Goal: Task Accomplishment & Management: Manage account settings

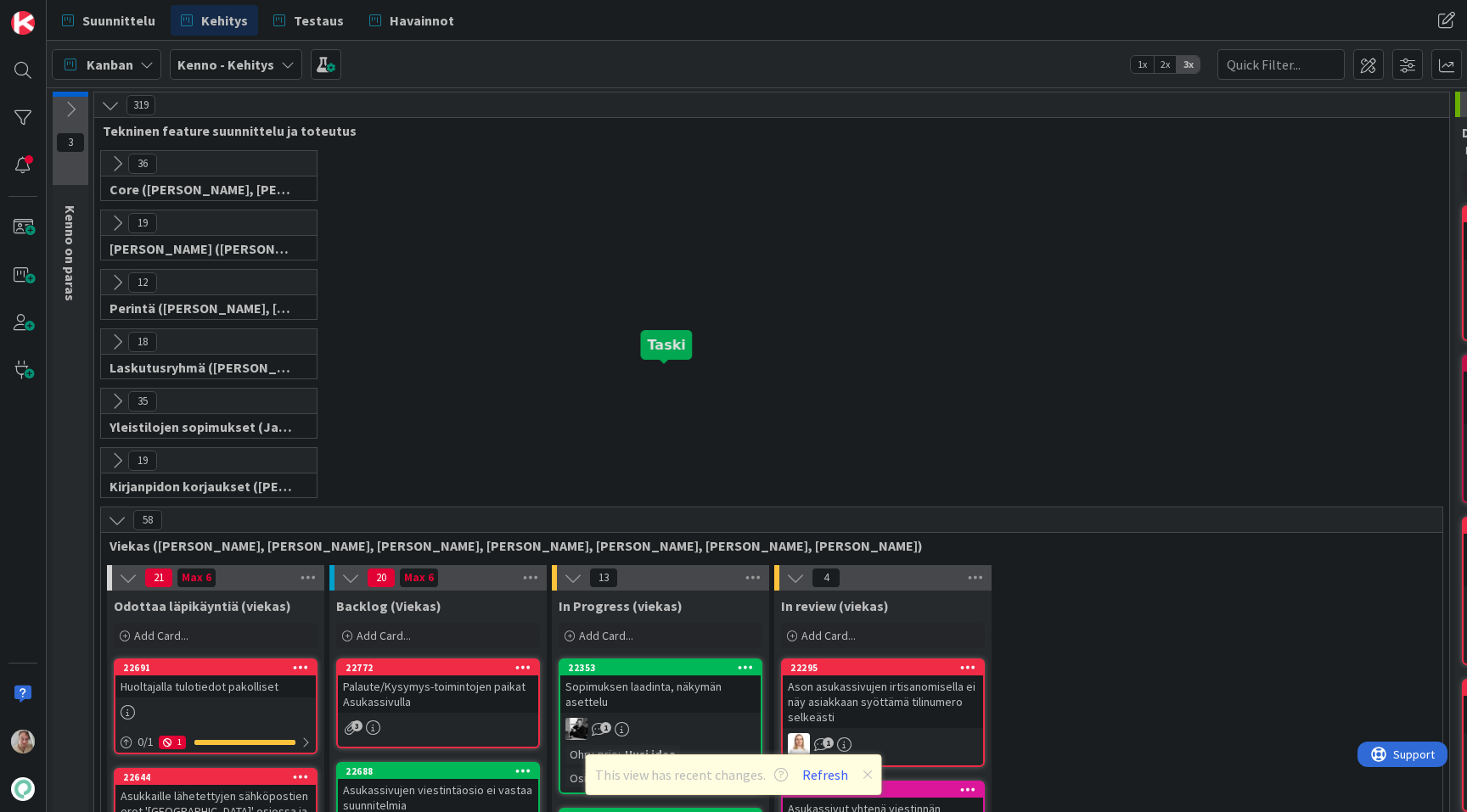
scroll to position [447, 0]
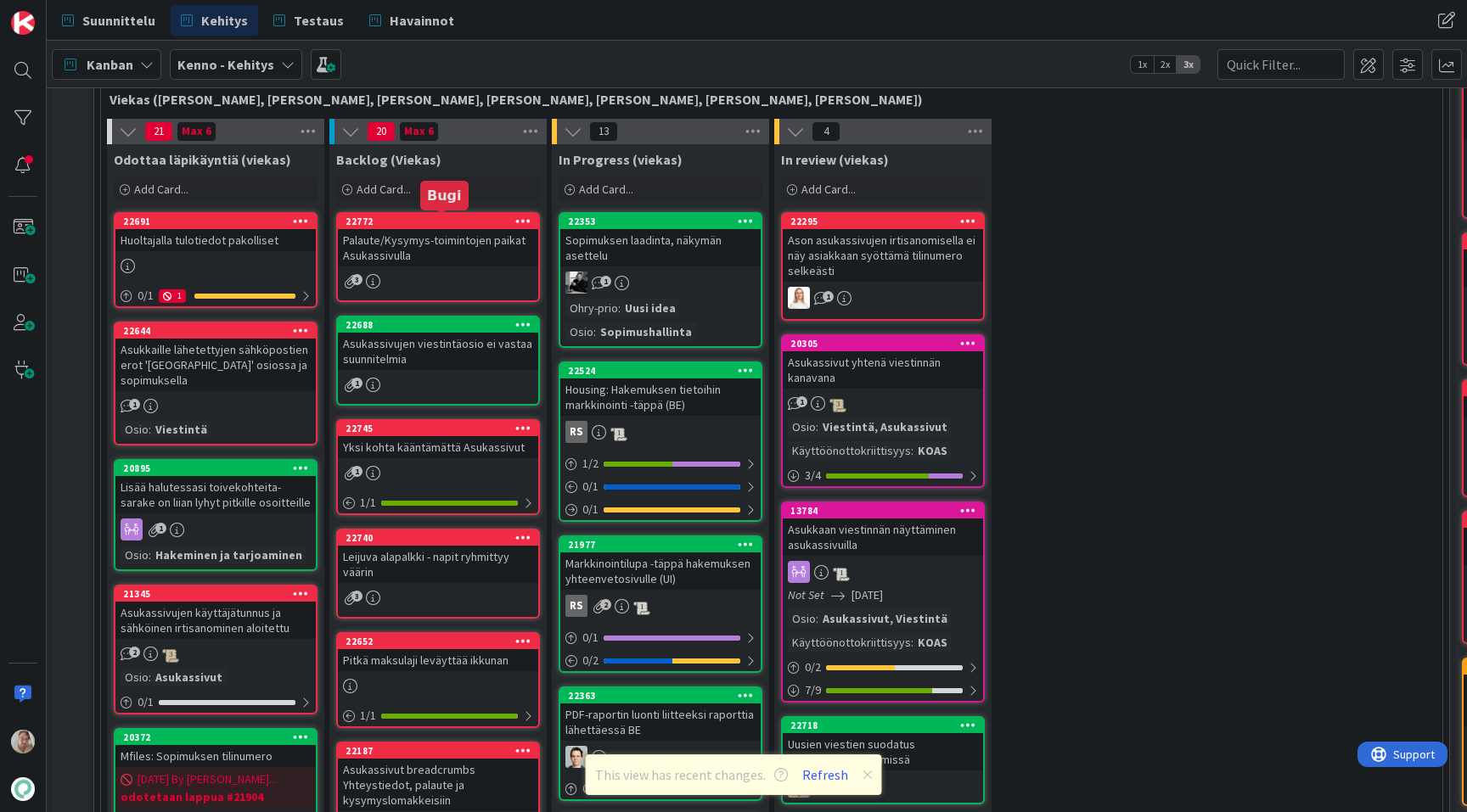
click at [461, 242] on div "Palaute/Kysymys-toimintojen paikat Asukassivulla" at bounding box center [437, 247] width 200 height 37
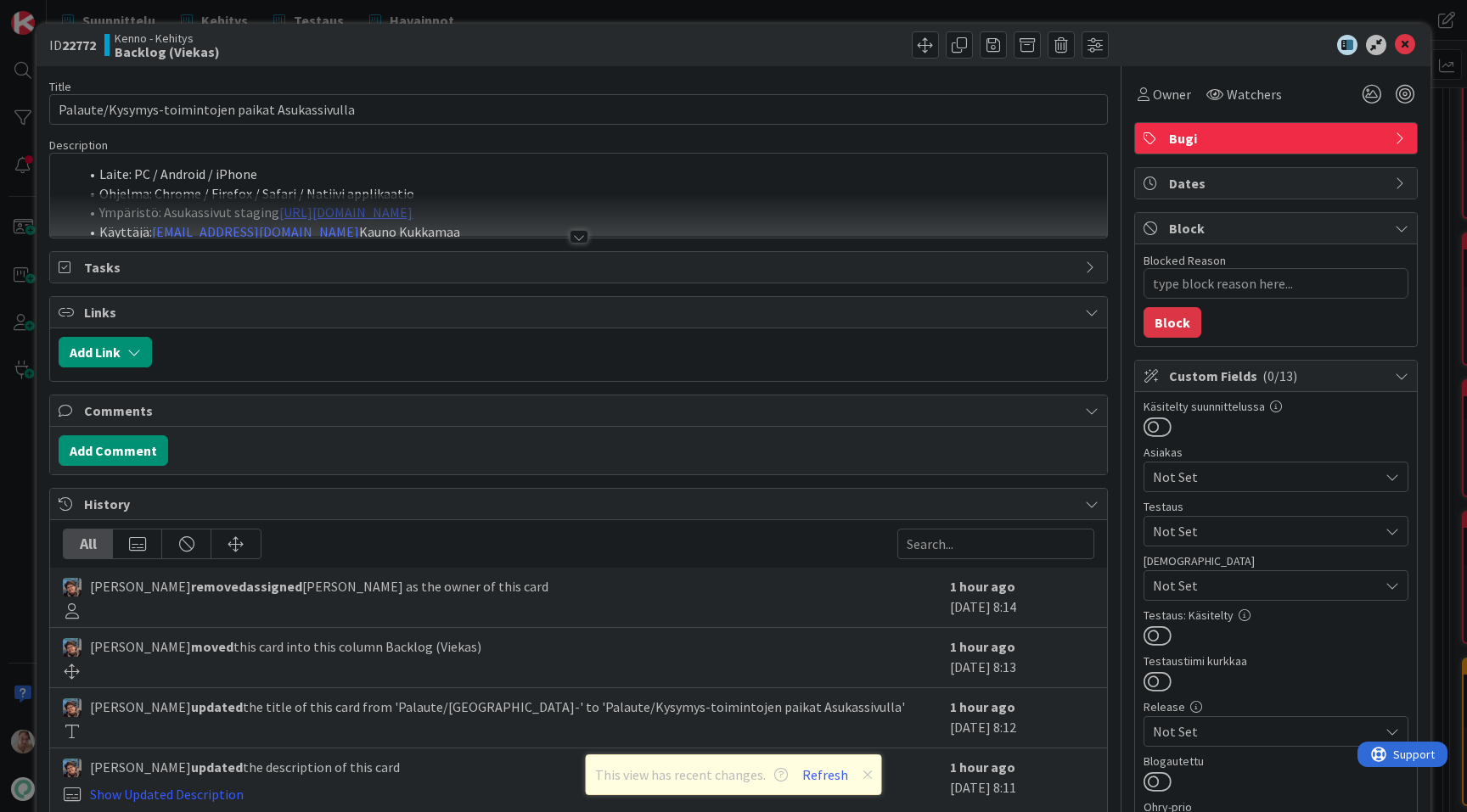
click at [589, 177] on li "Laite: PC / Android / iPhone" at bounding box center [589, 174] width 1019 height 20
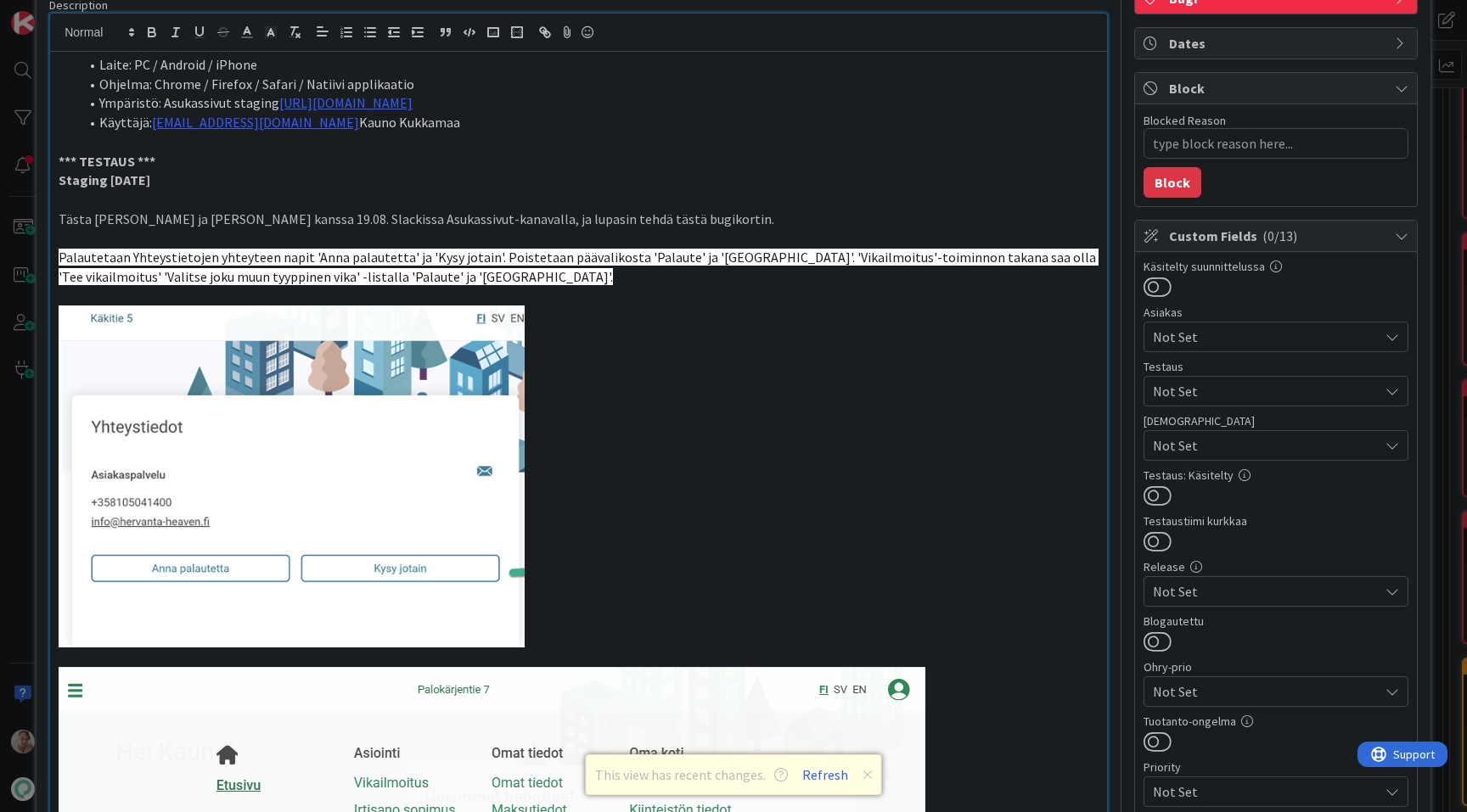
scroll to position [132, 0]
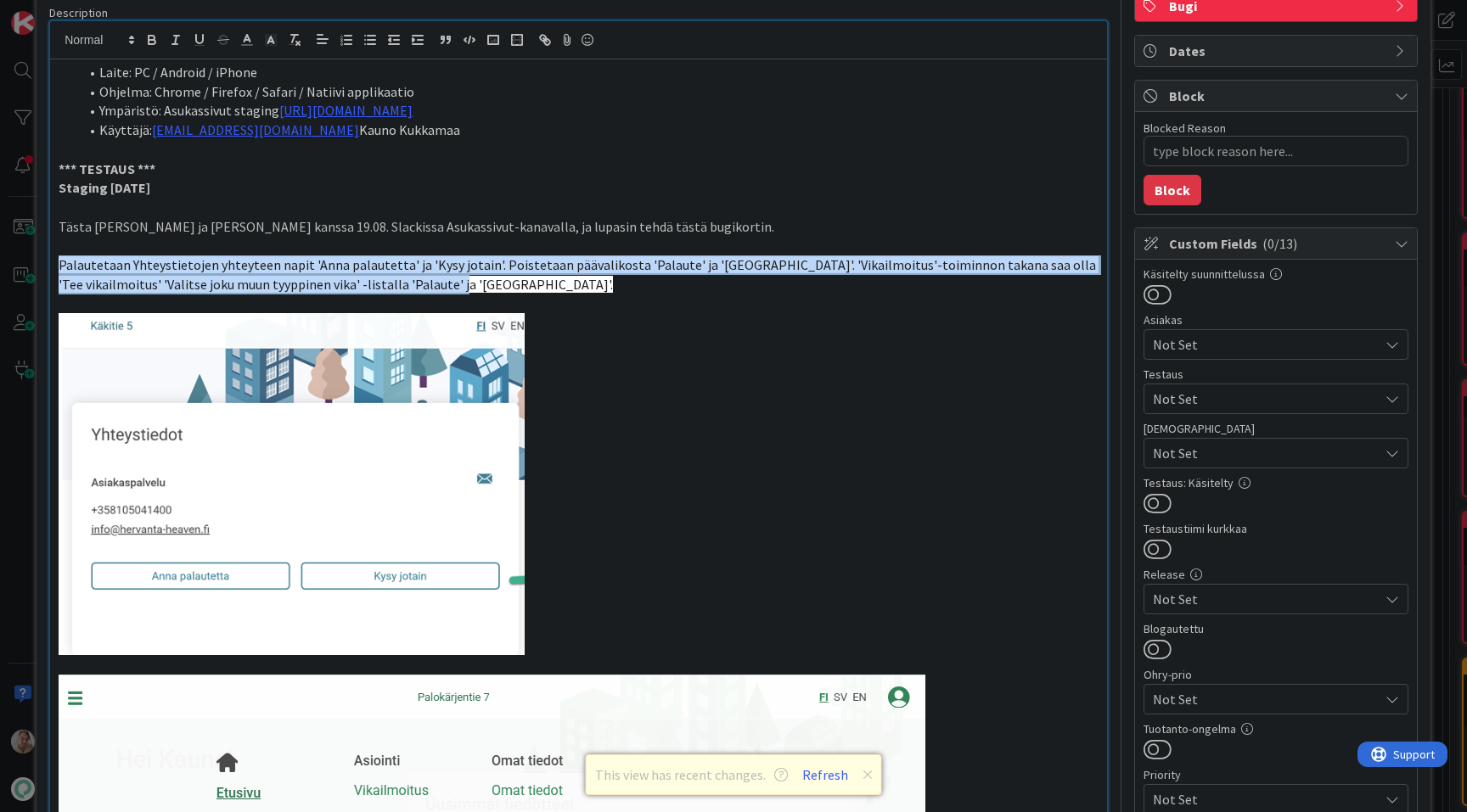
drag, startPoint x: 434, startPoint y: 285, endPoint x: 58, endPoint y: 266, distance: 376.5
click at [58, 266] on div "Laite: PC / Android / iPhone Ohjelma: Chrome / Firefox / Safari / Natiivi appli…" at bounding box center [578, 767] width 1057 height 1417
click at [300, 38] on icon "button" at bounding box center [295, 40] width 15 height 15
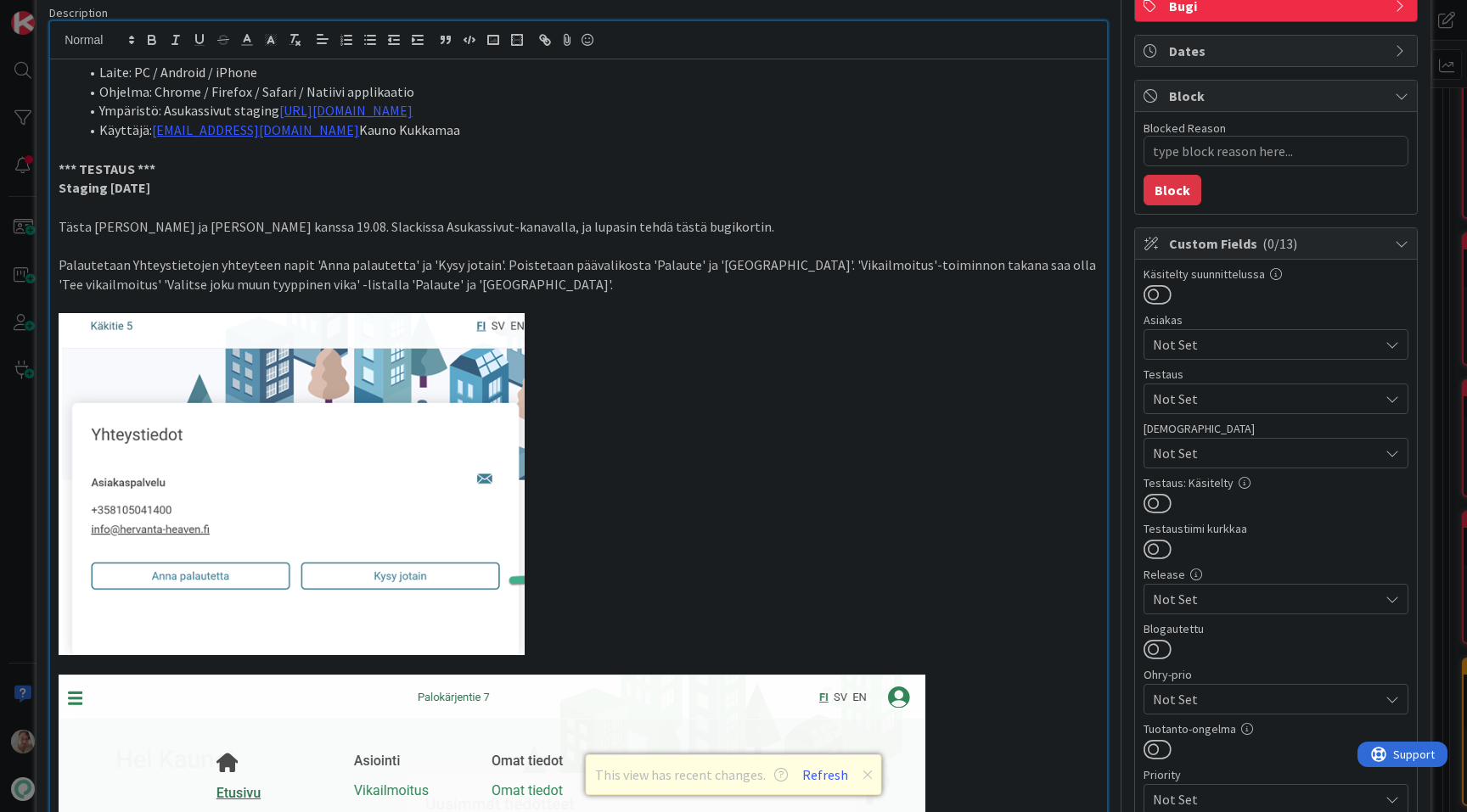
click at [437, 289] on p "Palautetaan Yhteystietojen yhteyteen napit 'Anna palautetta' ja 'Kysy jotain'. …" at bounding box center [578, 274] width 1040 height 38
type textarea "x"
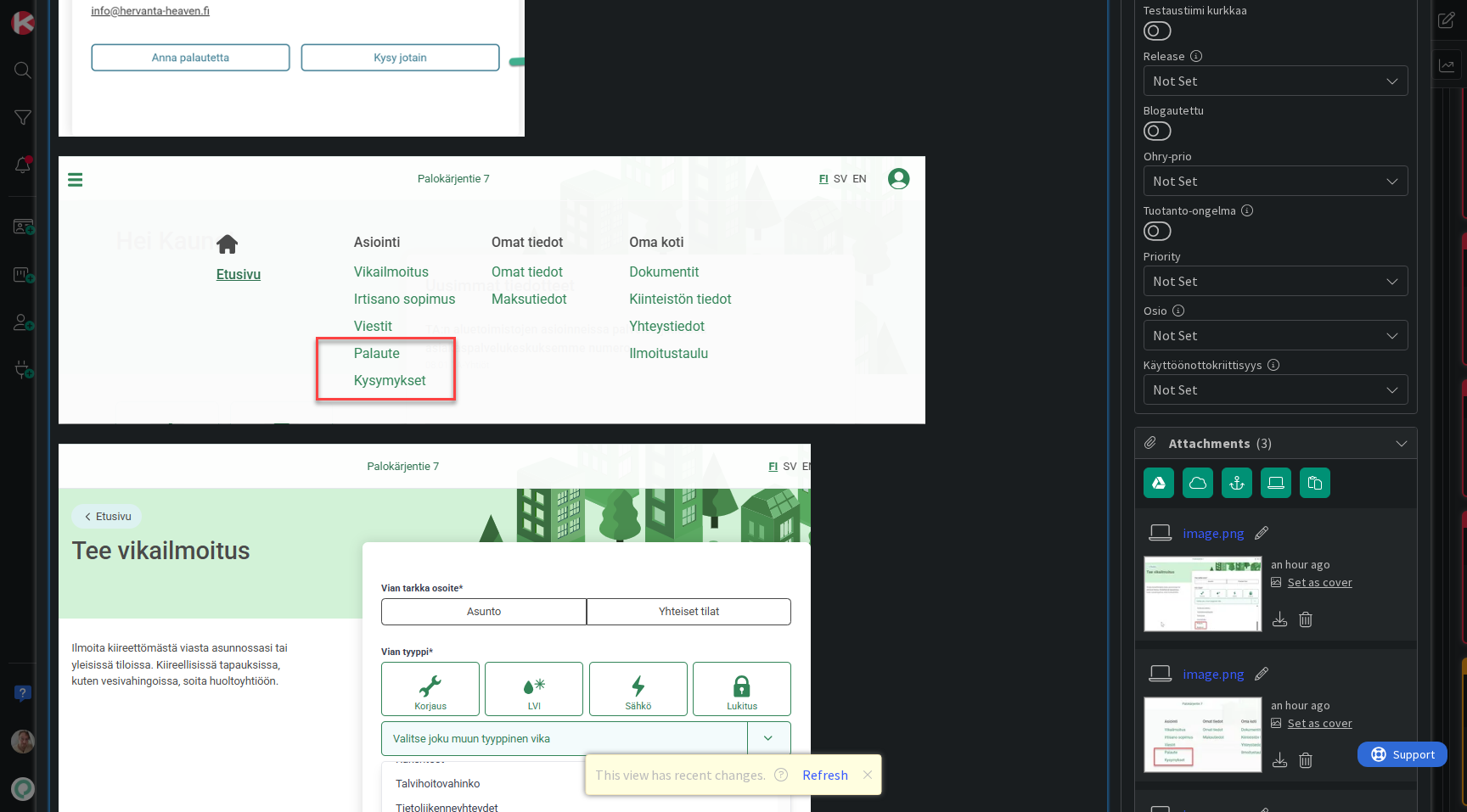
scroll to position [635, 0]
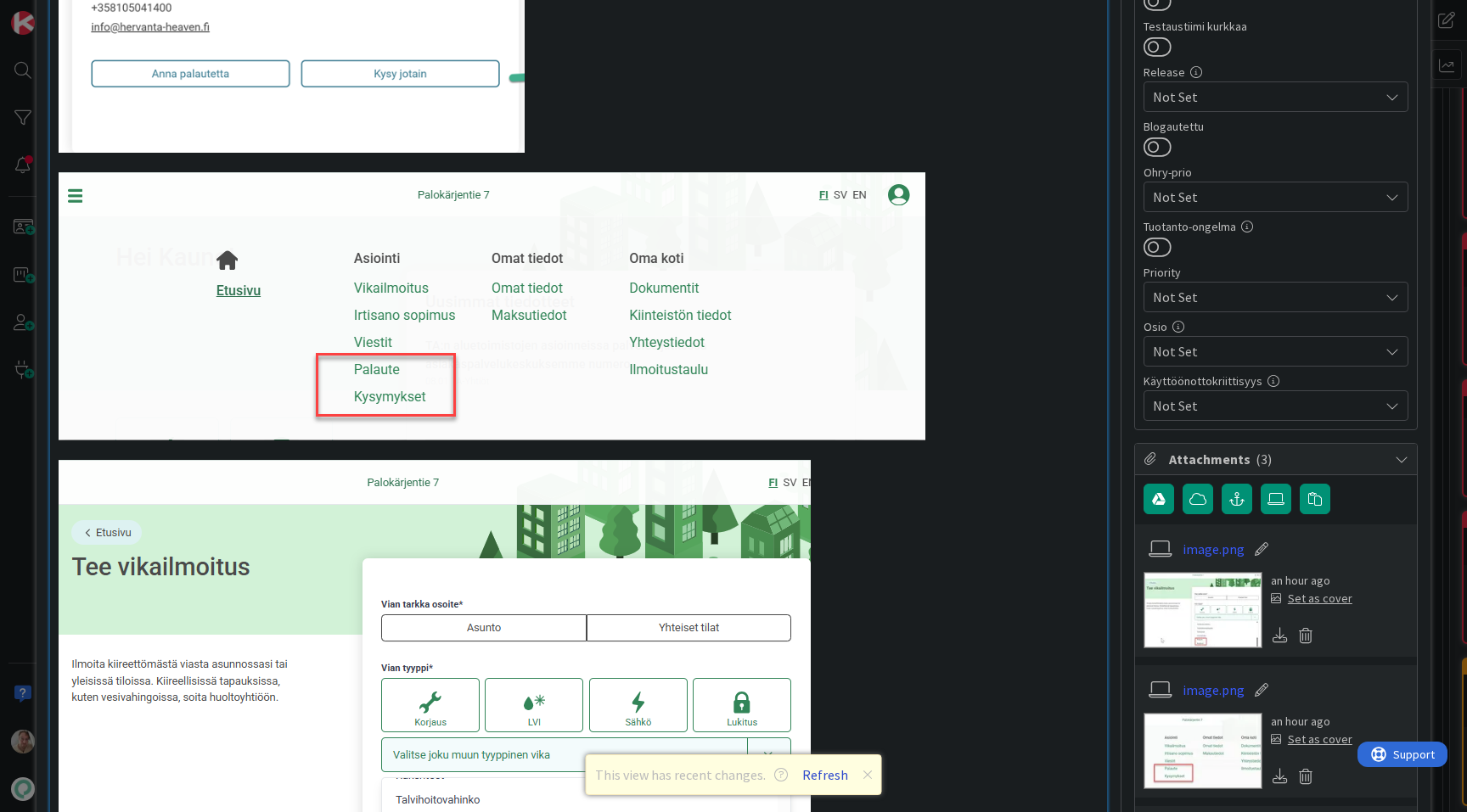
click at [828, 785] on button "Refresh" at bounding box center [825, 775] width 58 height 22
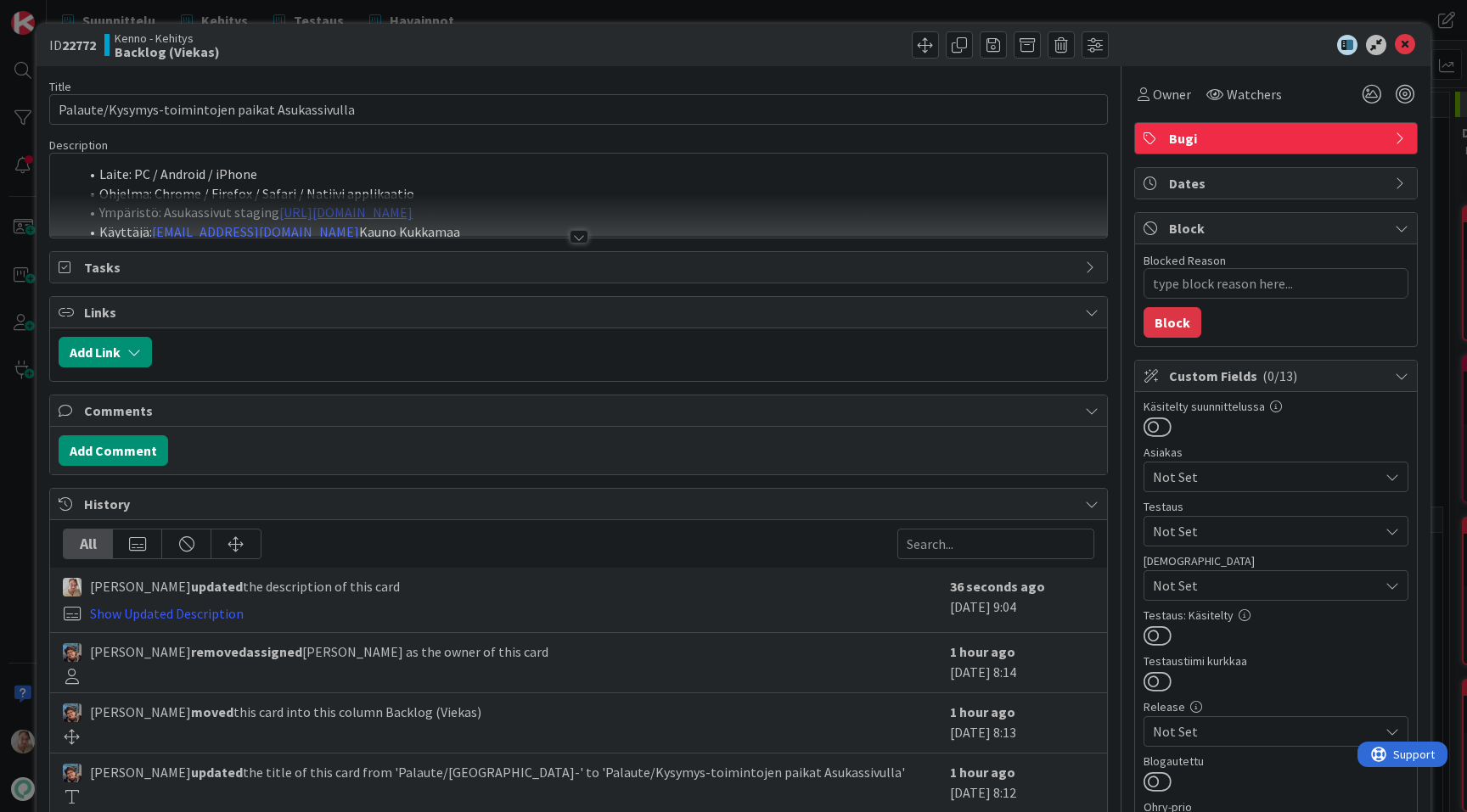
click at [636, 207] on div at bounding box center [578, 216] width 1057 height 43
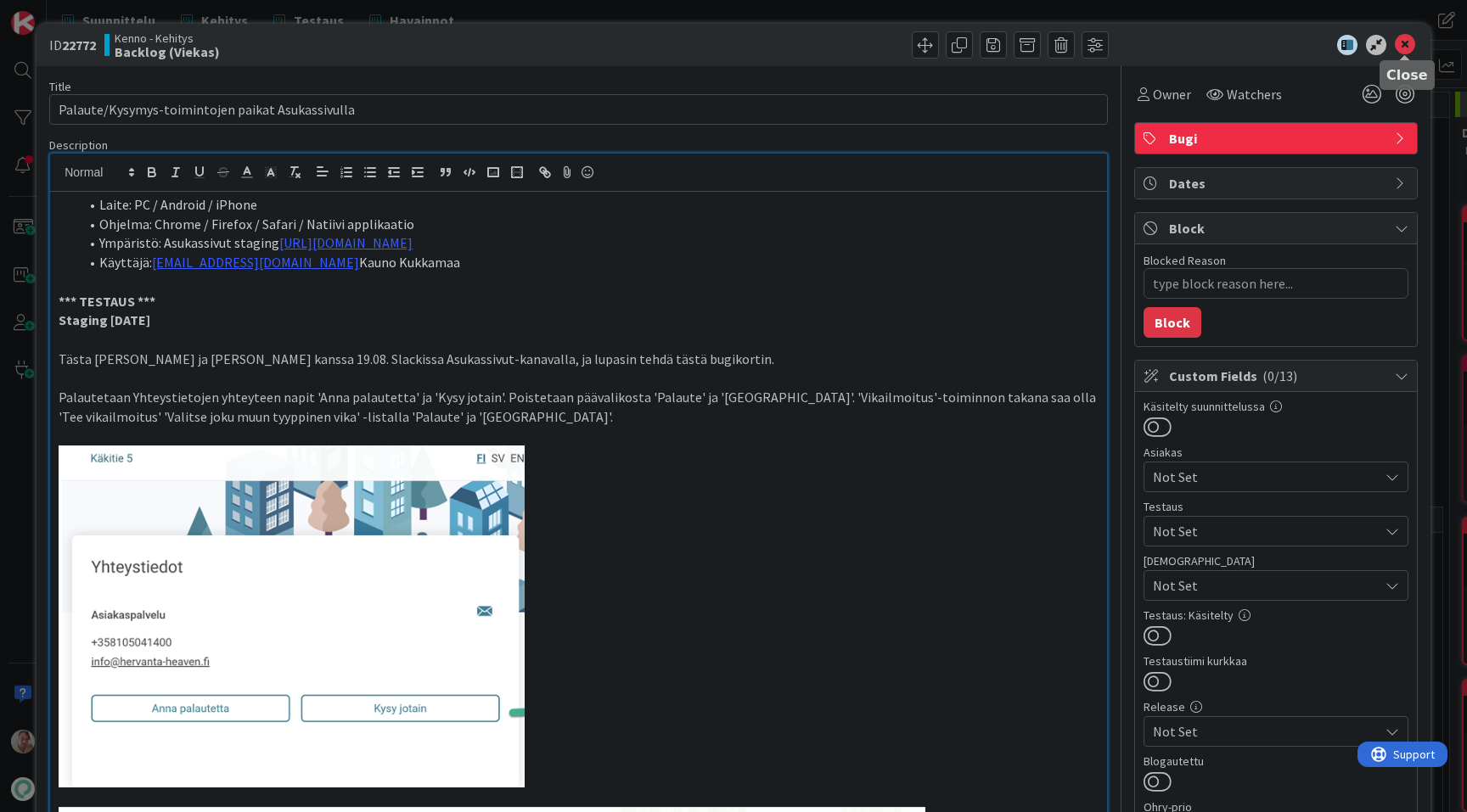
click at [1412, 46] on icon at bounding box center [1405, 45] width 21 height 21
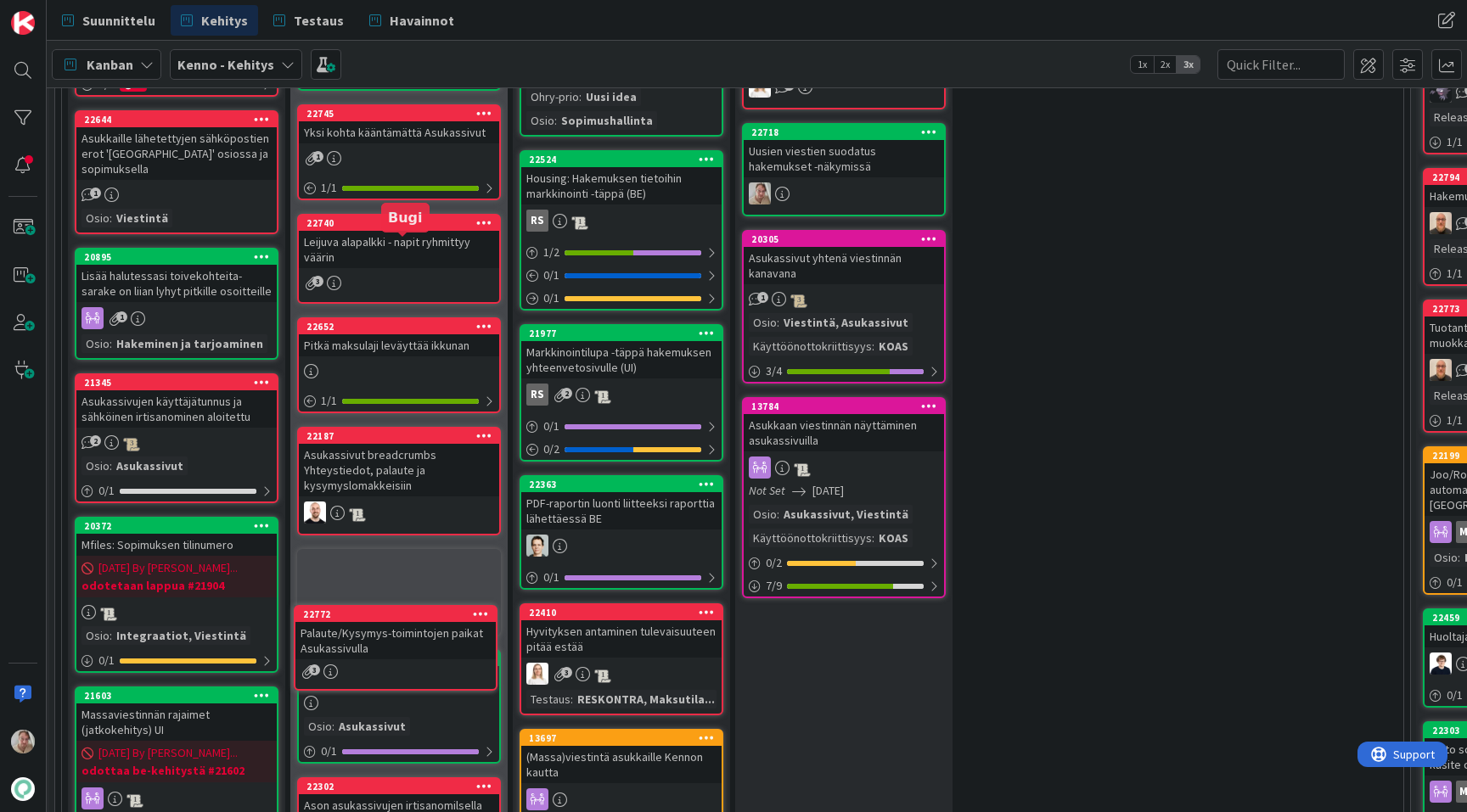
scroll to position [673, 39]
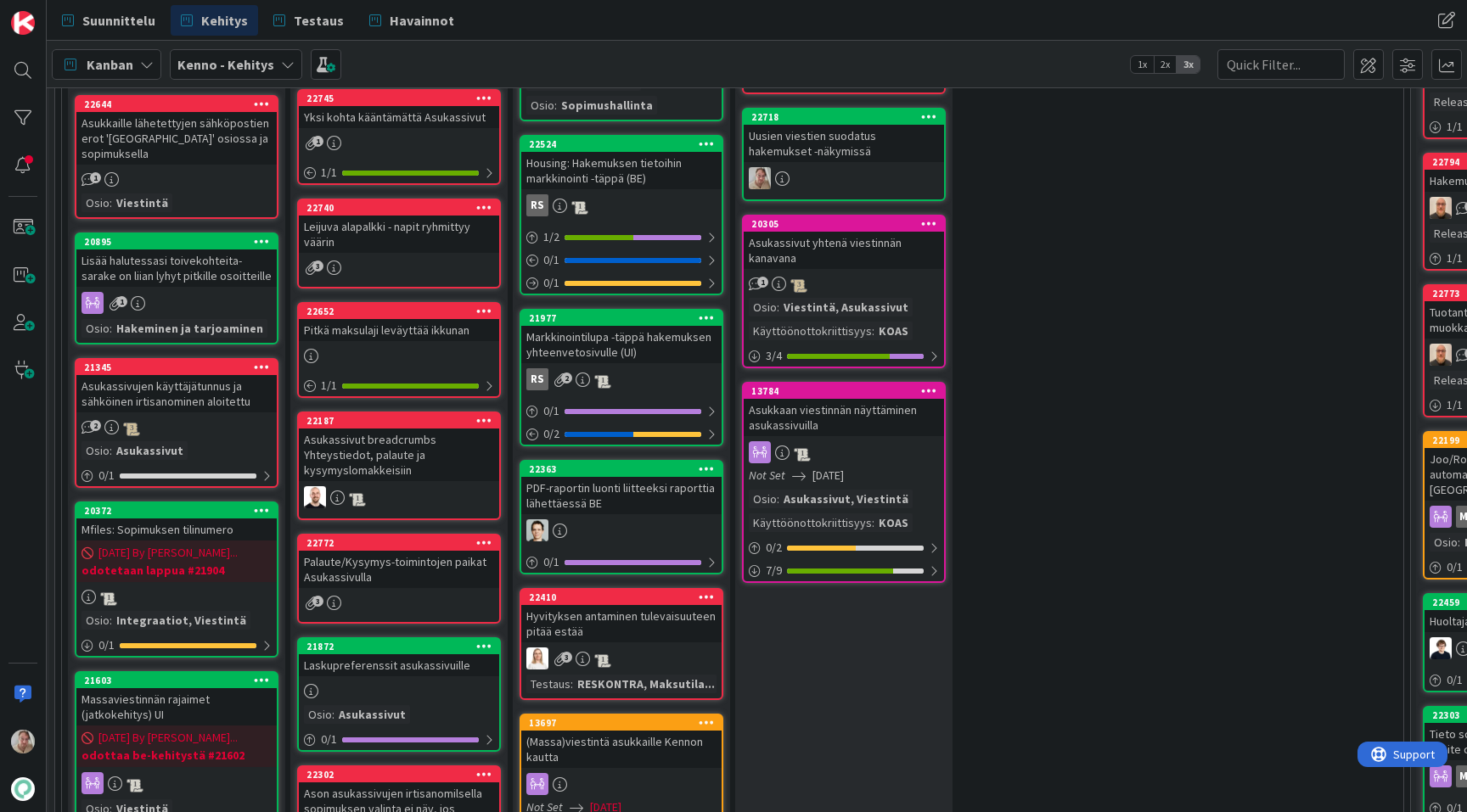
click at [390, 577] on div "Palaute/Kysymys-toimintojen paikat Asukassivulla" at bounding box center [399, 569] width 200 height 37
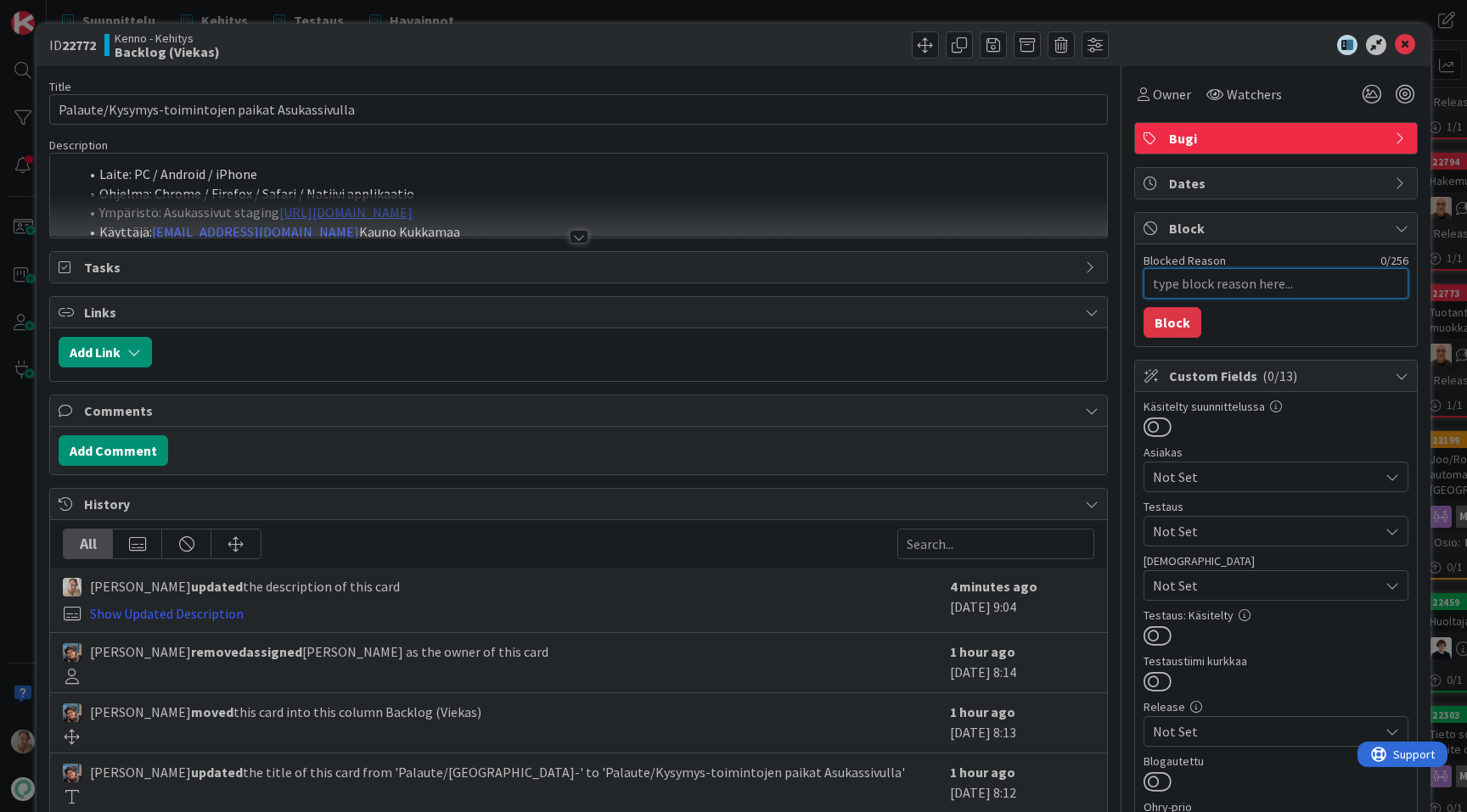
click at [1192, 291] on textarea "Blocked Reason" at bounding box center [1276, 284] width 265 height 31
type textarea "x"
type textarea "od"
type textarea "x"
type textarea "odo"
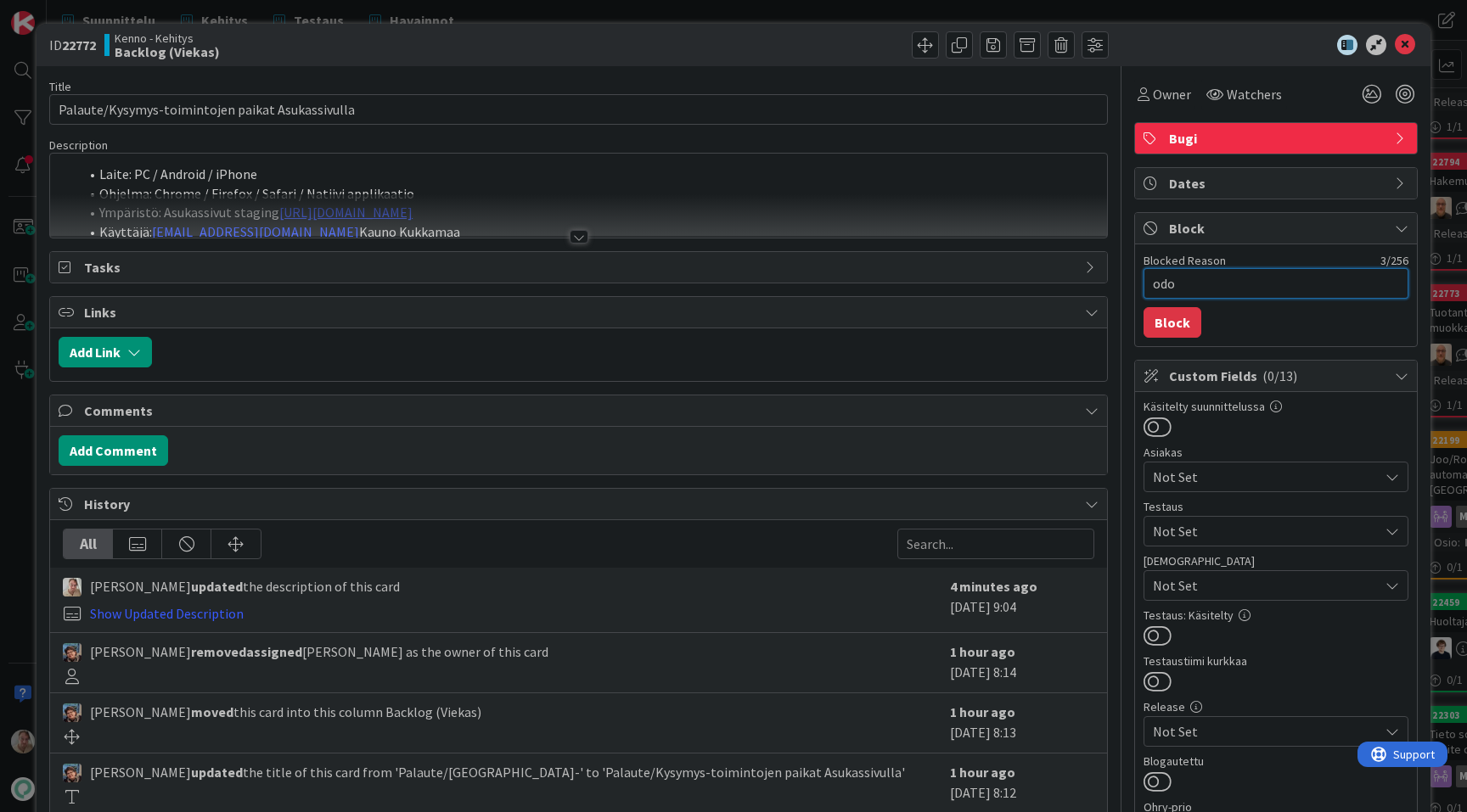
type textarea "x"
type textarea "odot"
type textarea "x"
type textarea "odott"
type textarea "x"
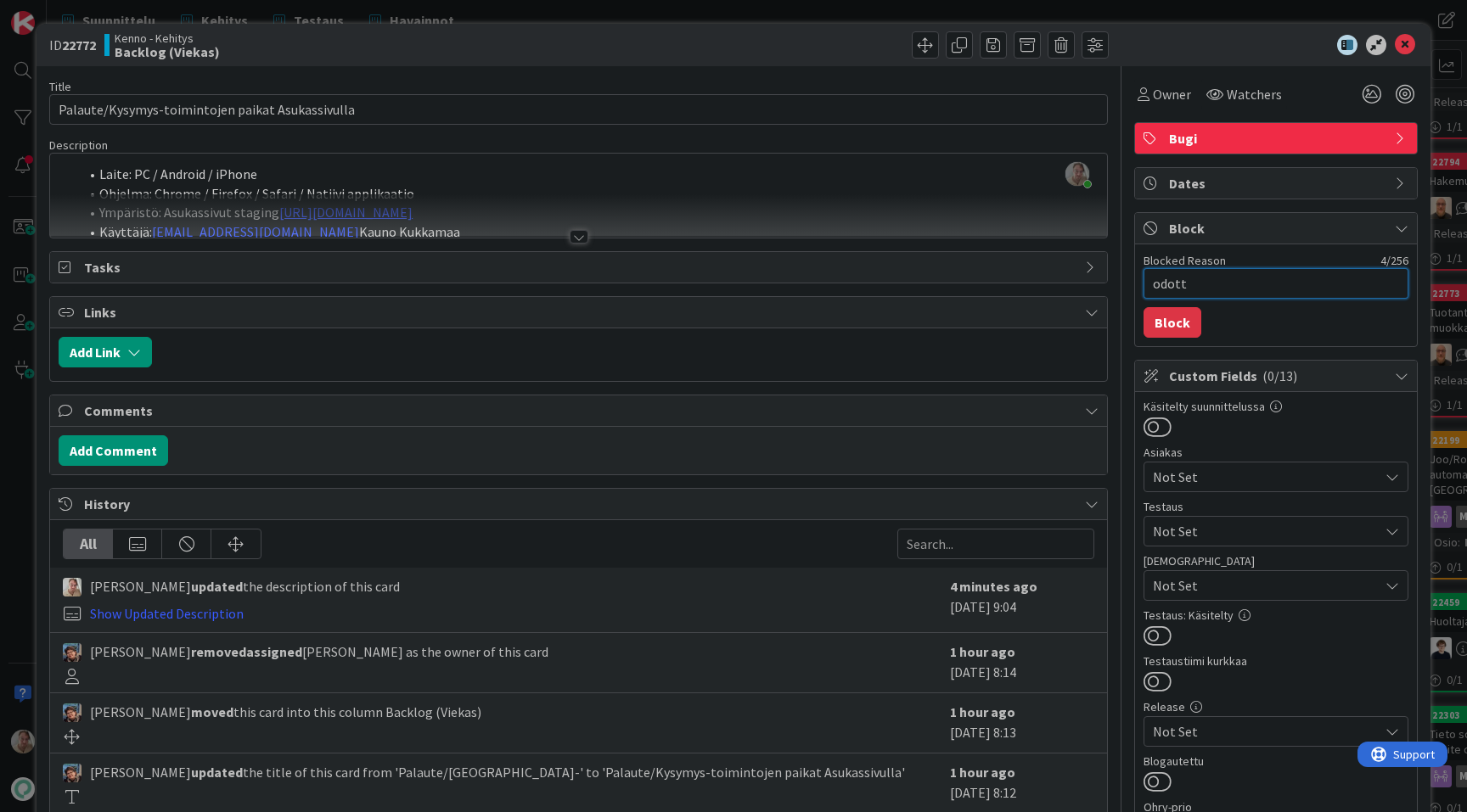
type textarea "odotta"
type textarea "x"
type textarea "odottaa"
type textarea "x"
type textarea "odottaa v"
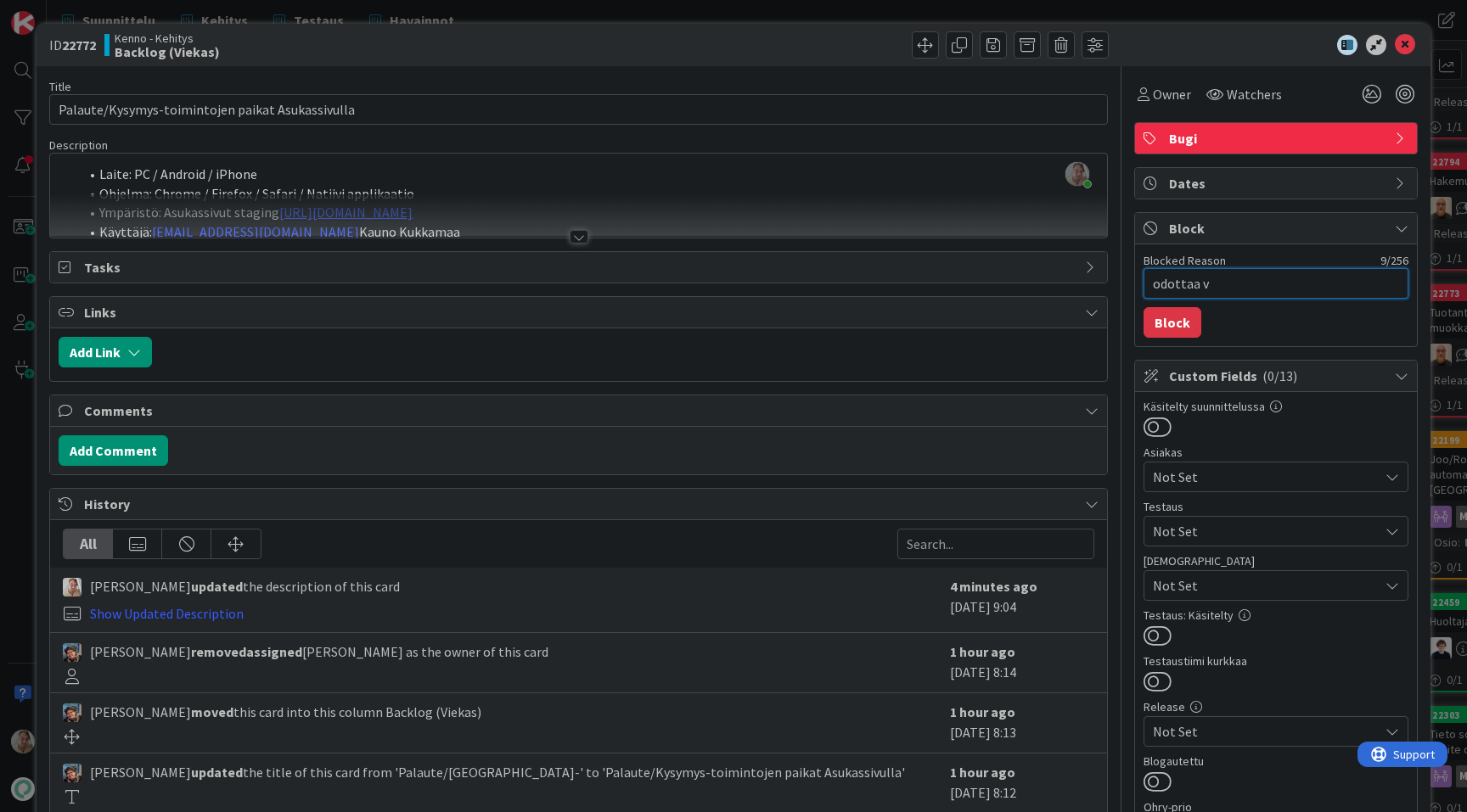
type textarea "x"
type textarea "odottaa vi"
type textarea "x"
type textarea "odottaa vie"
type textarea "x"
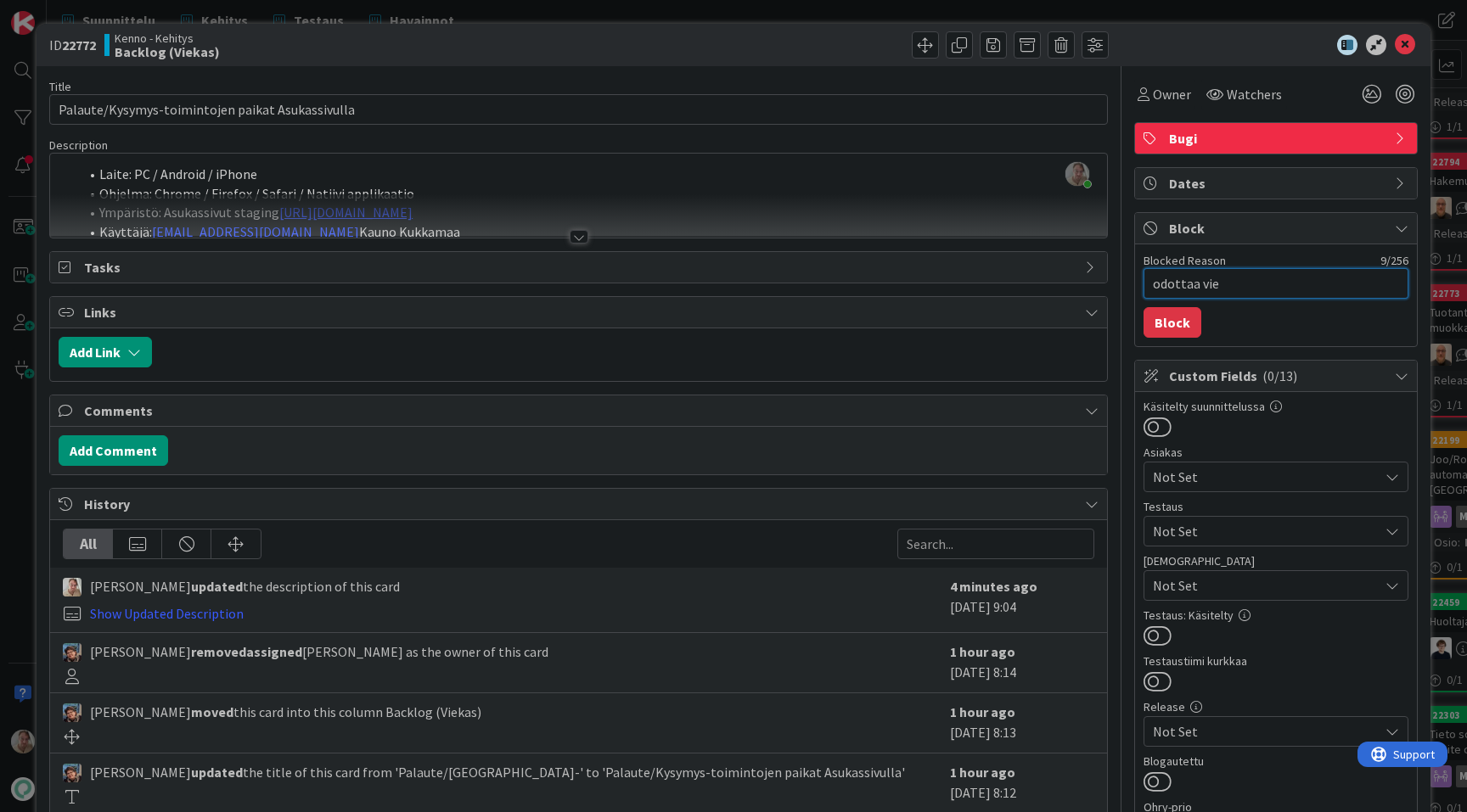
type textarea "odottaa viel"
type textarea "x"
type textarea "odottaa vielä"
type textarea "x"
type textarea "odottaa vielä l"
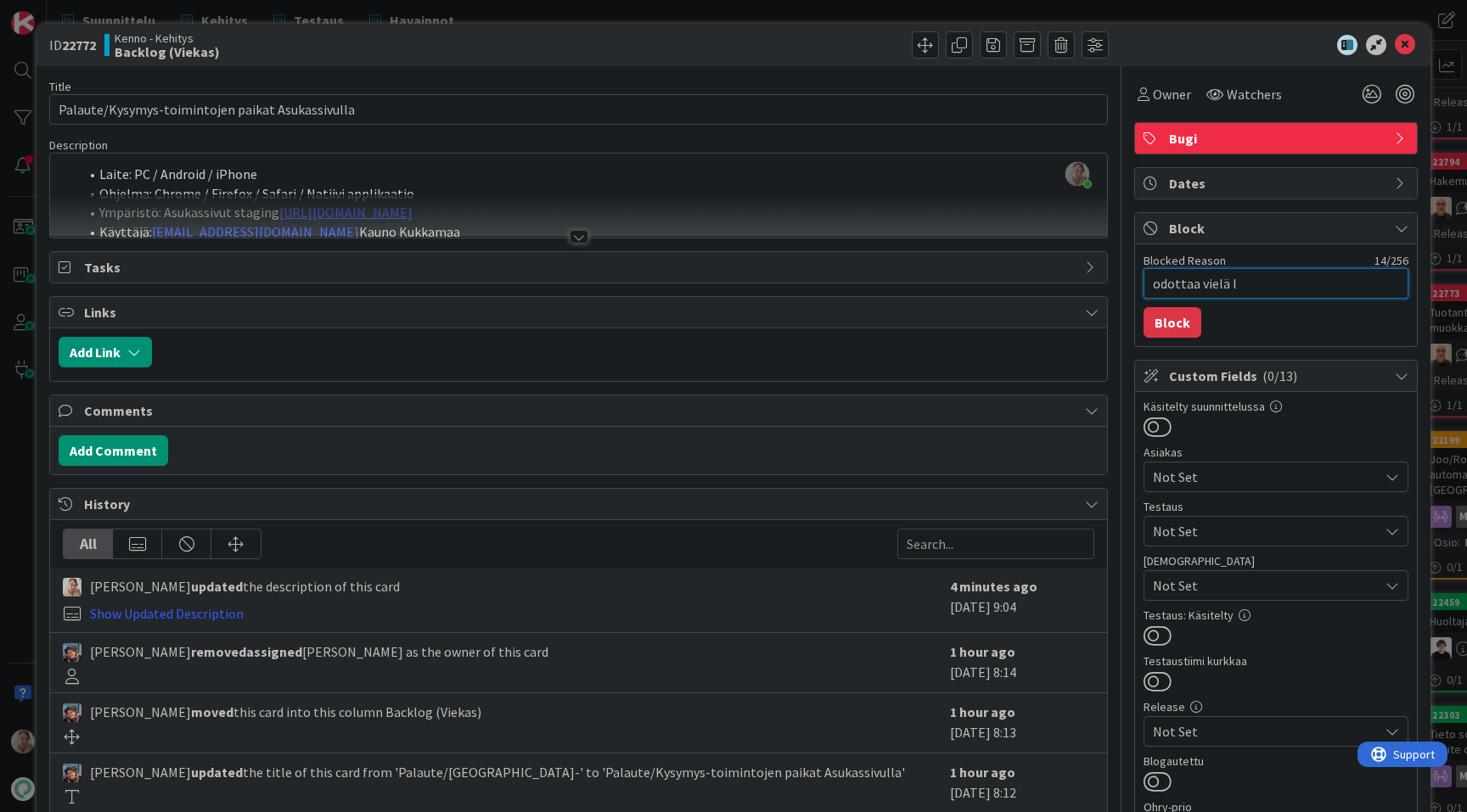
type textarea "x"
type textarea "odottaa vielä li"
type textarea "x"
type textarea "odottaa vielä lis"
type textarea "x"
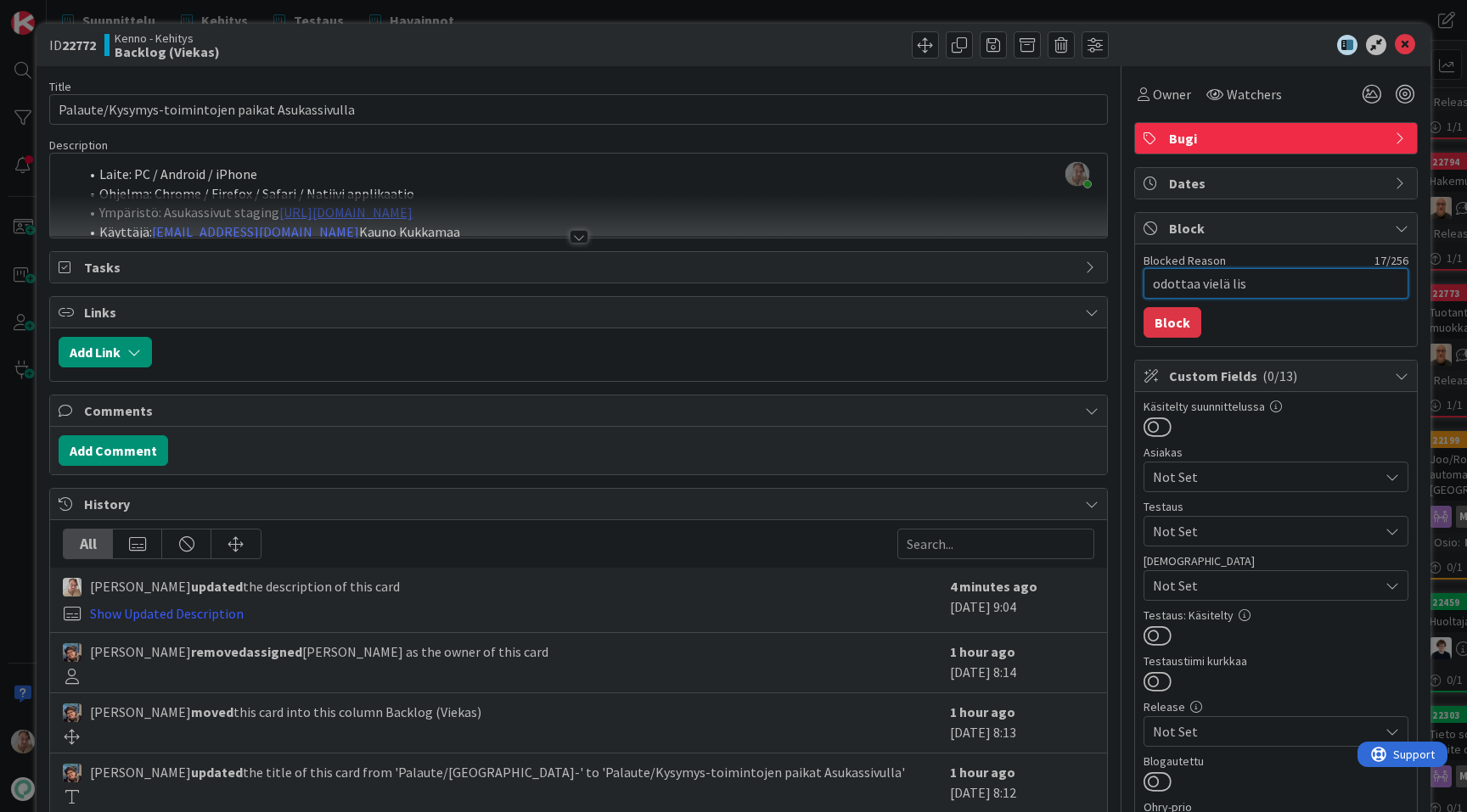
type textarea "odottaa vielä lisä"
type textarea "x"
type textarea "odottaa vielä lisäj"
type textarea "x"
type textarea "odottaa vielä lisäju"
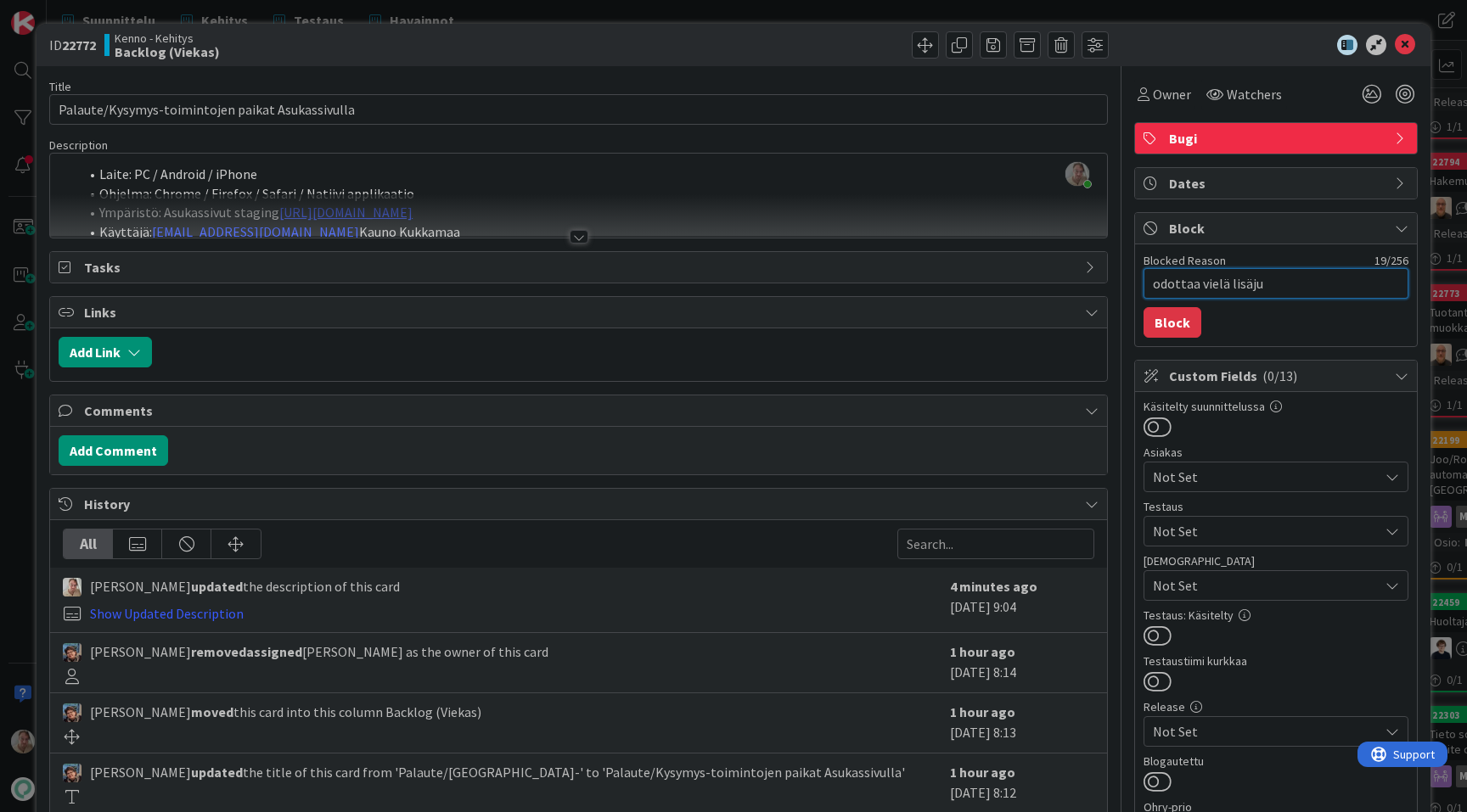
type textarea "x"
type textarea "odottaa vielä lisäjut"
type textarea "x"
type textarea "odottaa vielä lisäjutt"
type textarea "x"
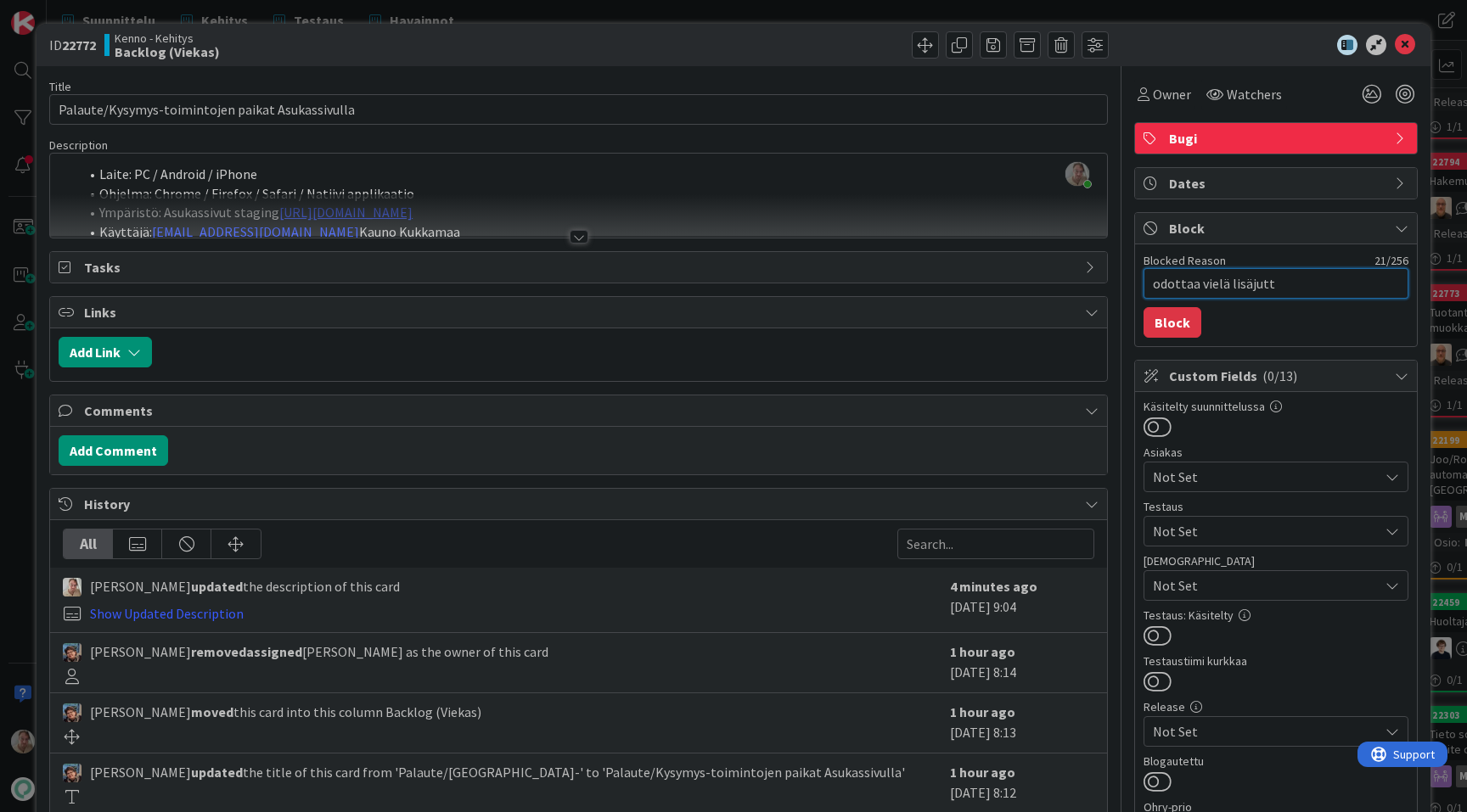
type textarea "odottaa vielä lisäjuttu"
type textarea "x"
type textarea "odottaa vielä lisäjuttuj"
type textarea "x"
type textarea "odottaa vielä lisäjuttuja"
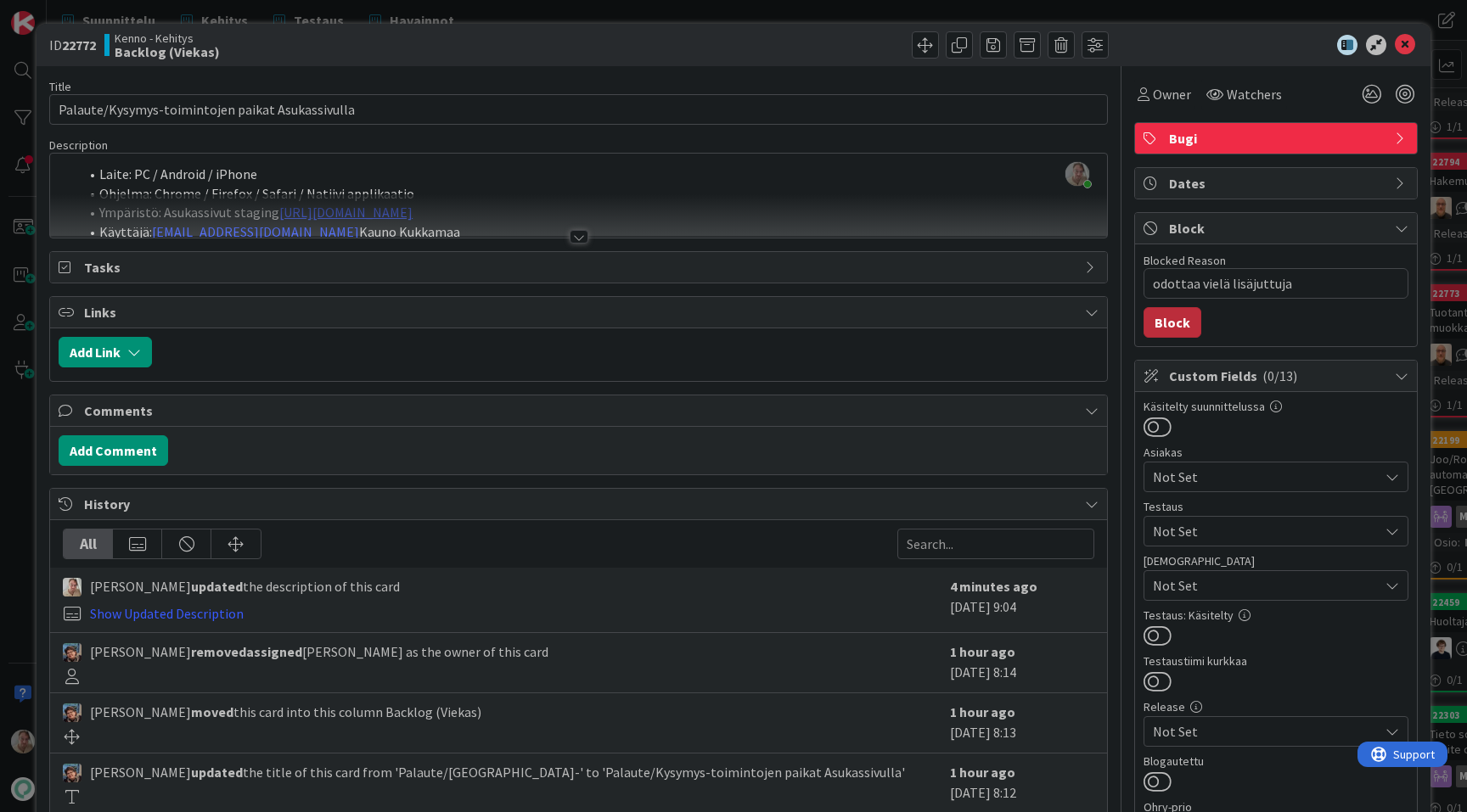
click at [1170, 317] on button "Block" at bounding box center [1172, 323] width 58 height 31
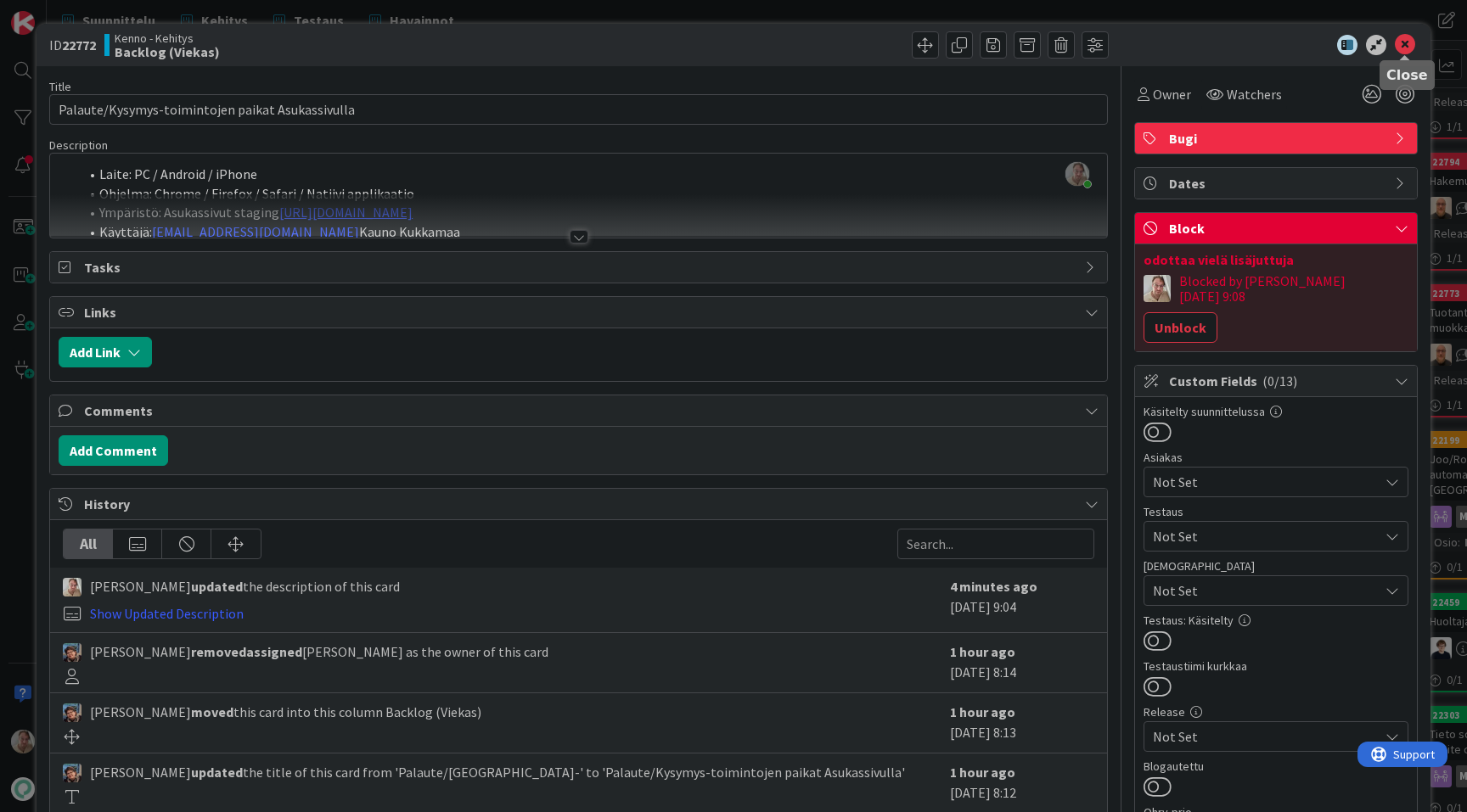
click at [1404, 42] on icon at bounding box center [1405, 45] width 21 height 21
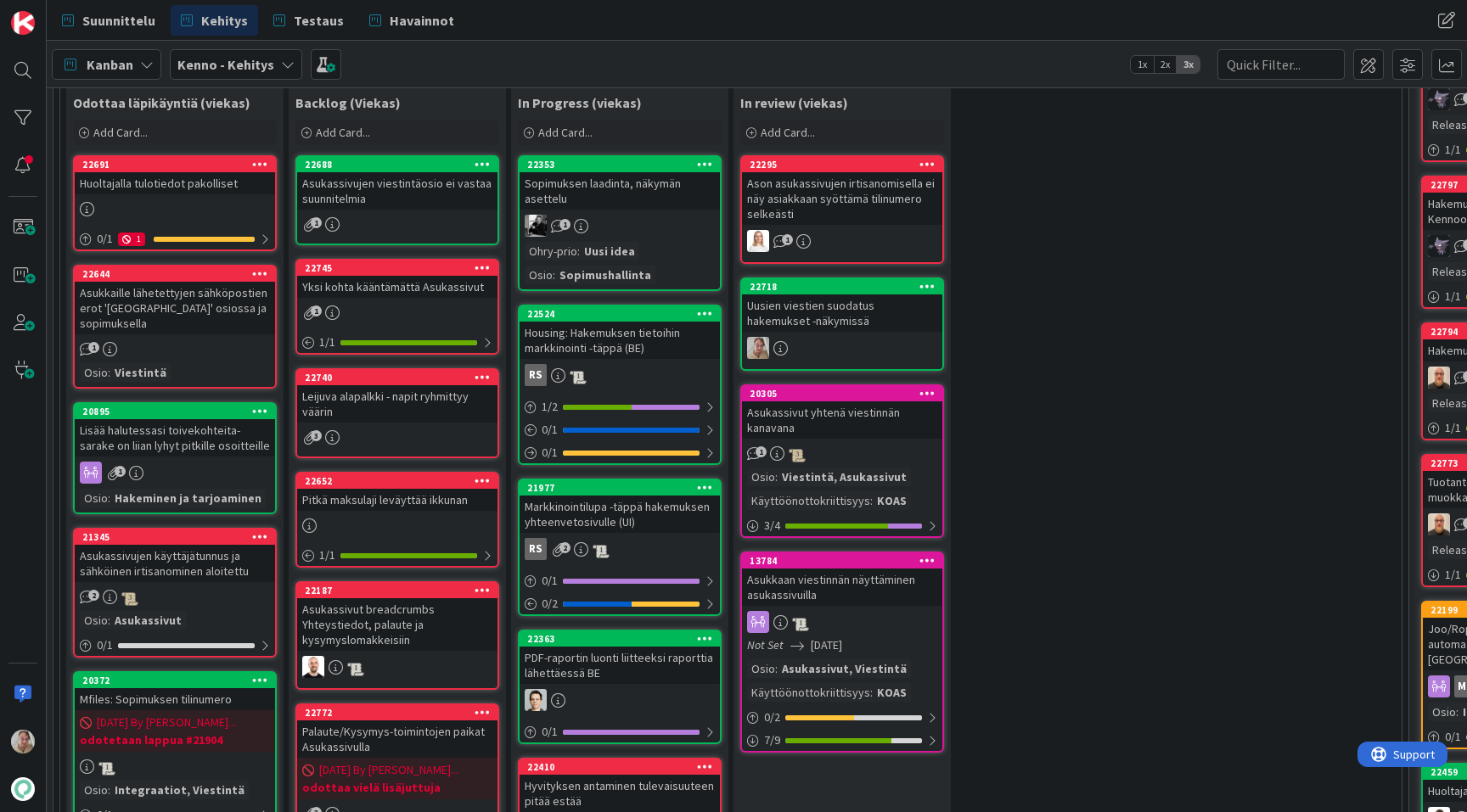
scroll to position [500, 40]
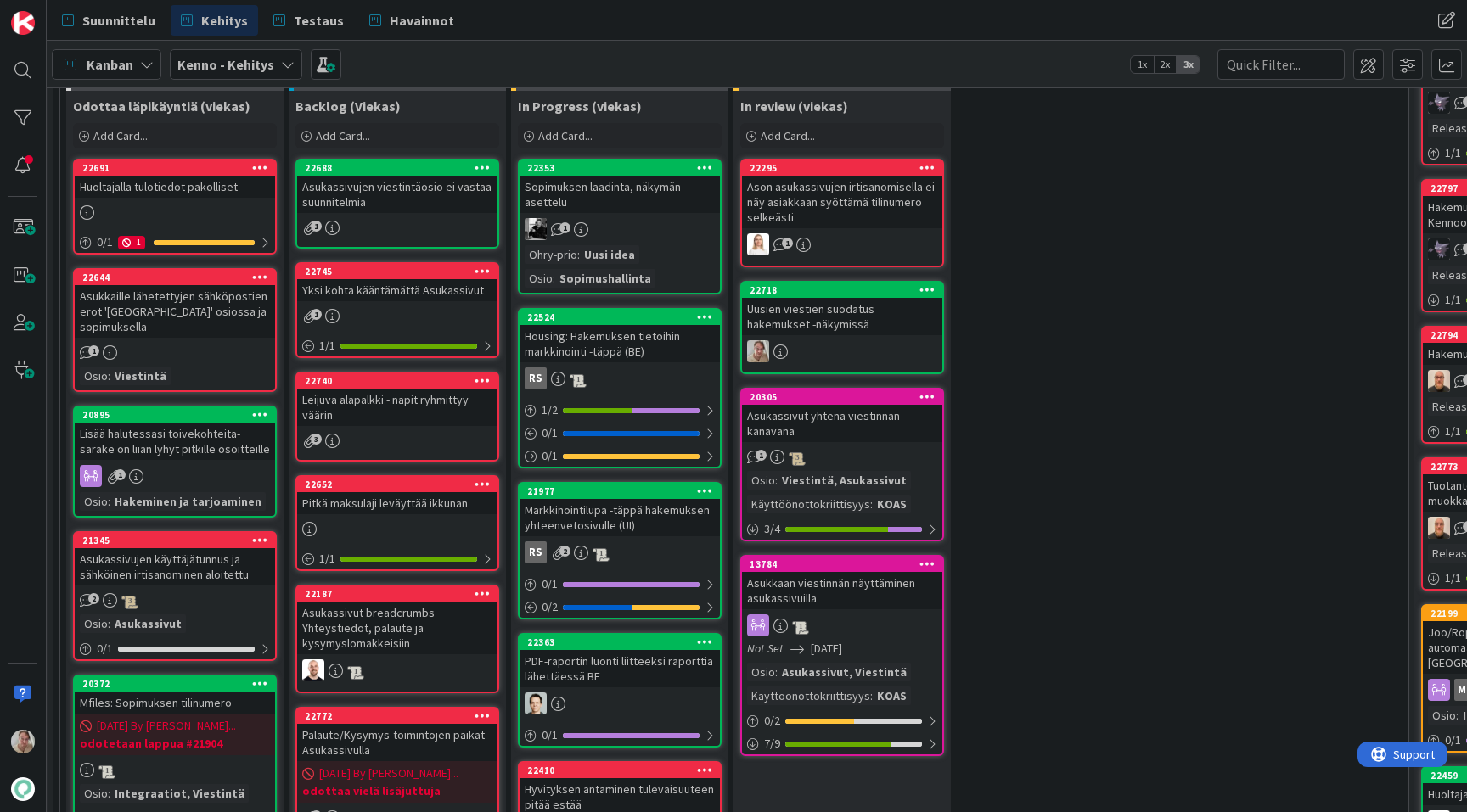
click at [199, 194] on div "Huoltajalla tulotiedot pakolliset" at bounding box center [174, 186] width 200 height 22
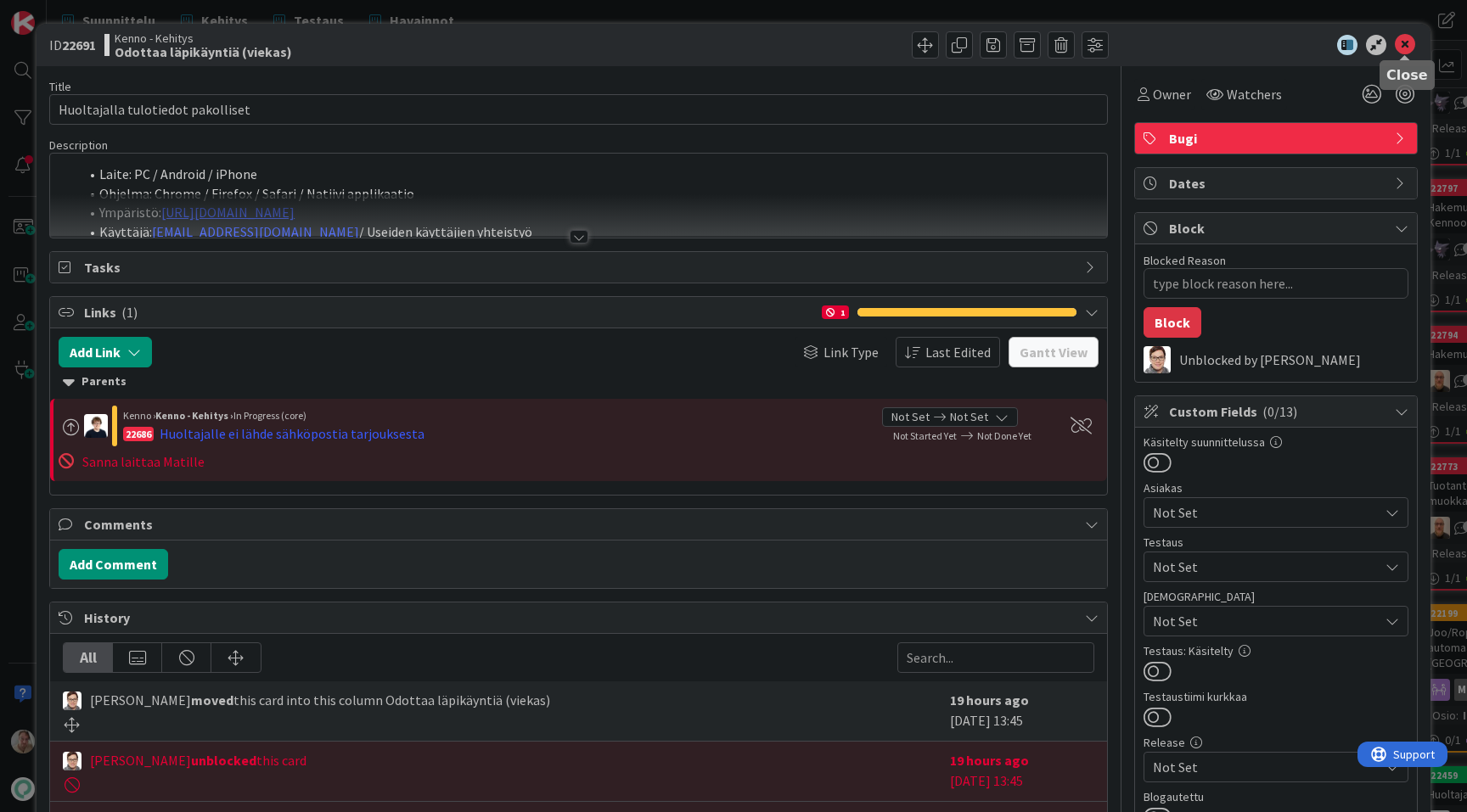
click at [1402, 49] on icon at bounding box center [1405, 45] width 21 height 21
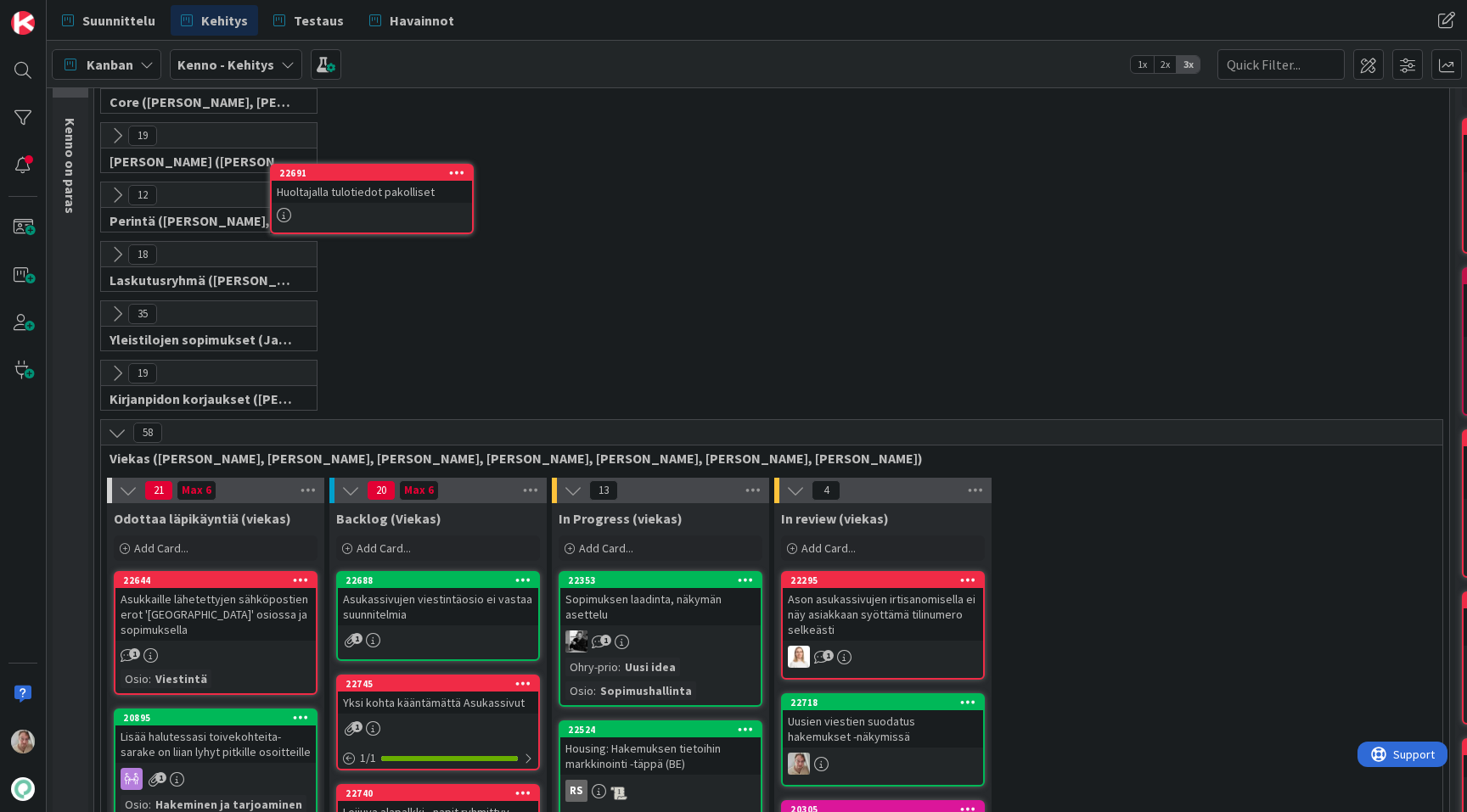
scroll to position [74, 0]
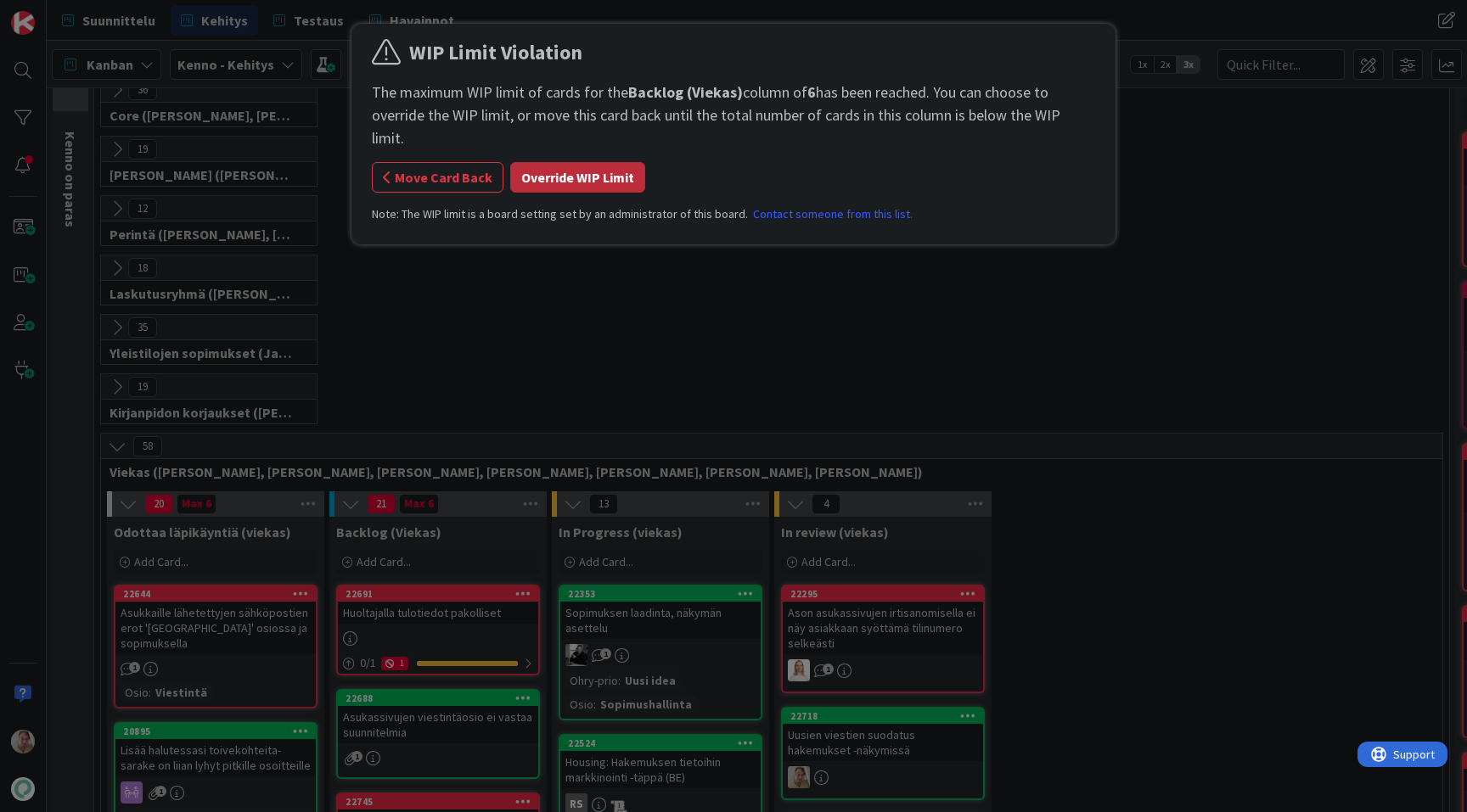
click at [554, 162] on button "Override WIP Limit" at bounding box center [578, 178] width 135 height 31
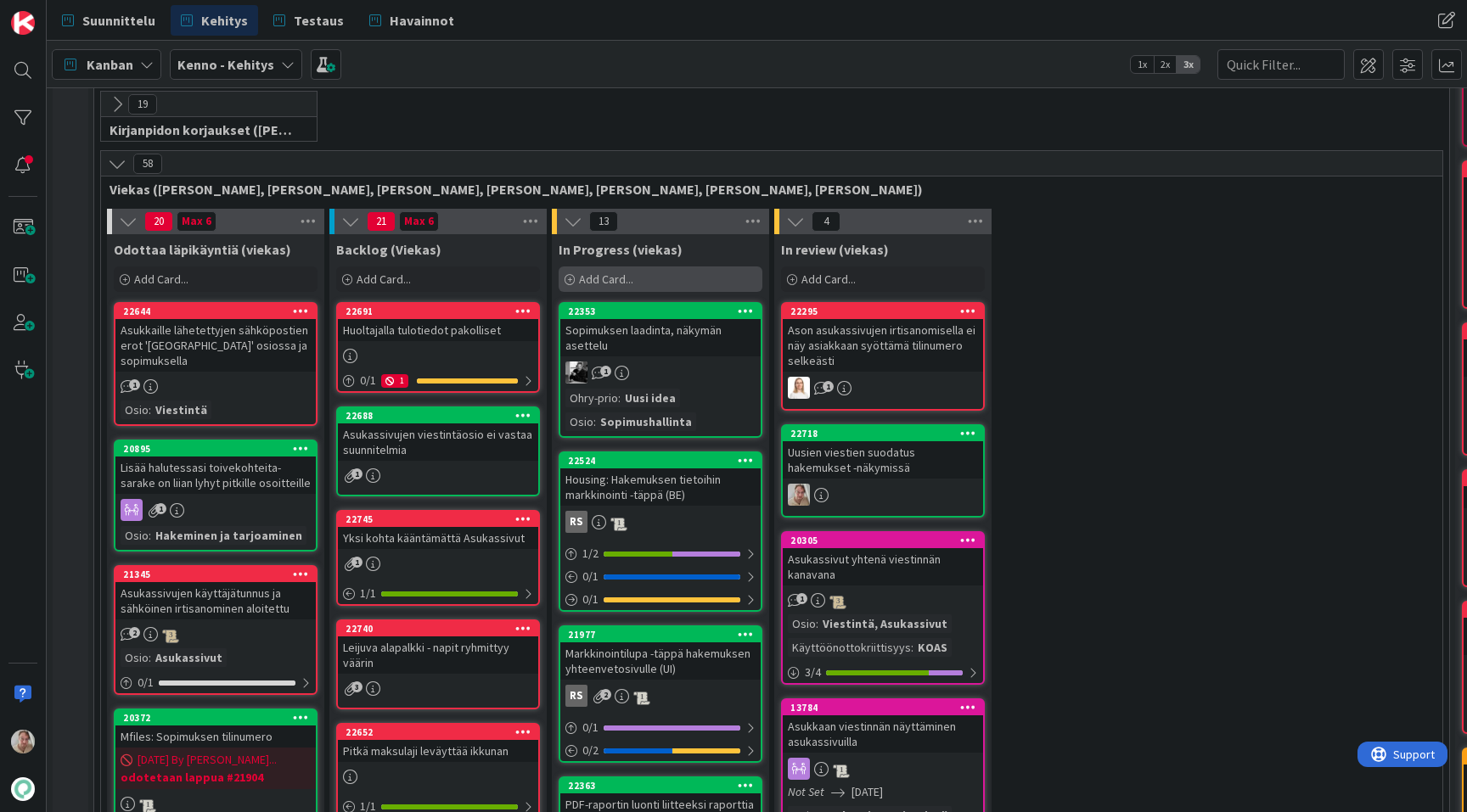
scroll to position [362, 0]
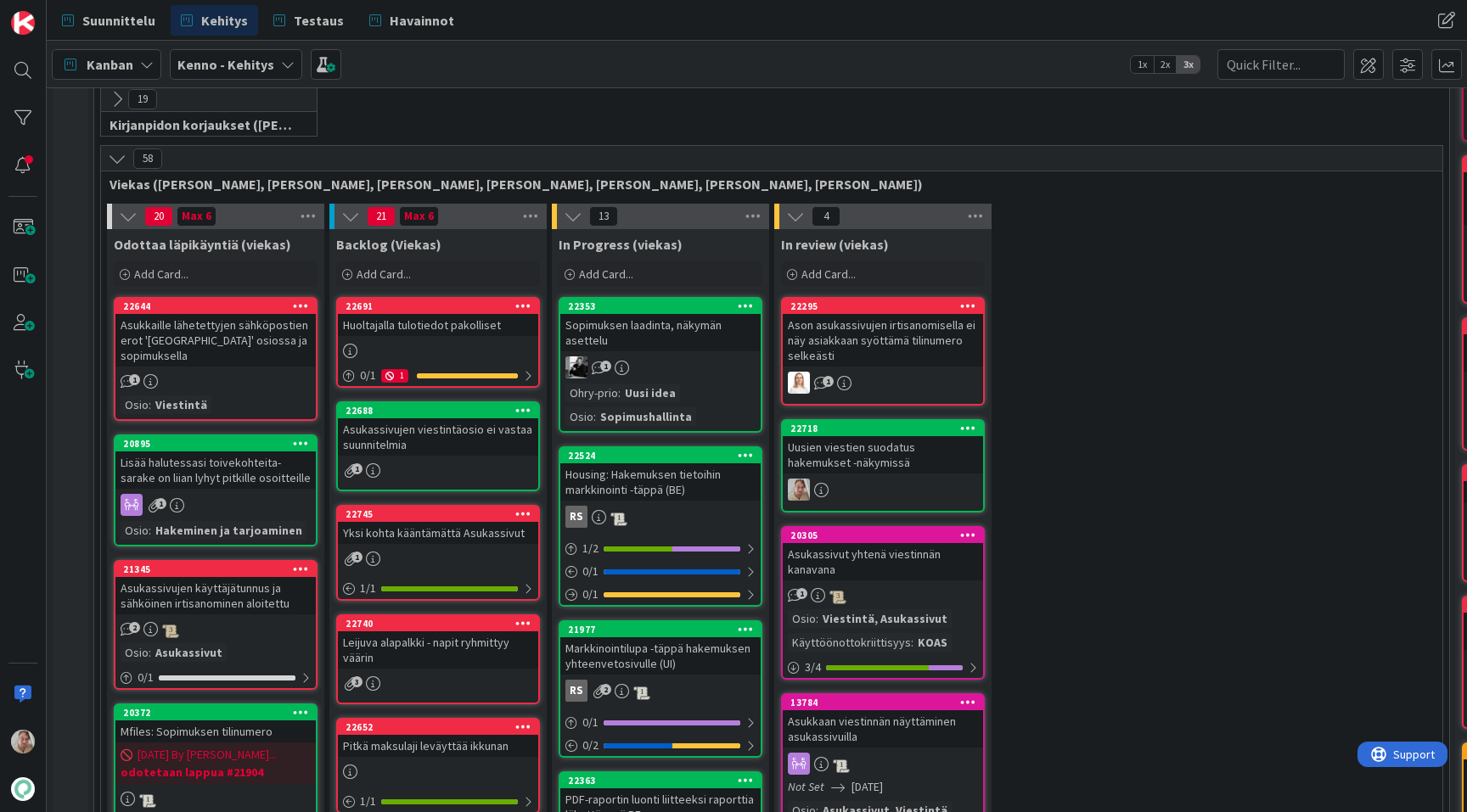
click at [475, 319] on div "Huoltajalla tulotiedot pakolliset" at bounding box center [437, 325] width 200 height 22
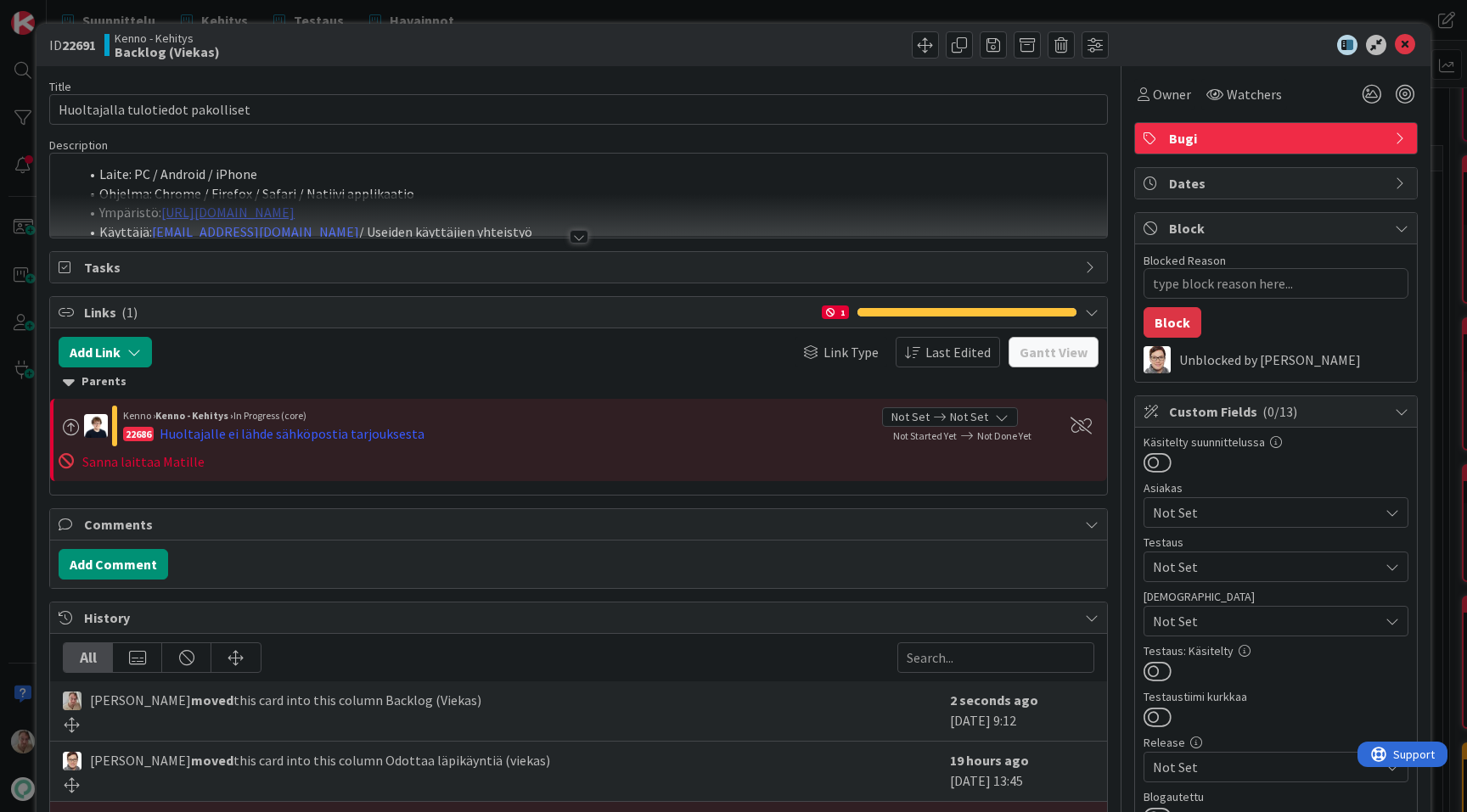
click at [504, 230] on div at bounding box center [578, 216] width 1057 height 43
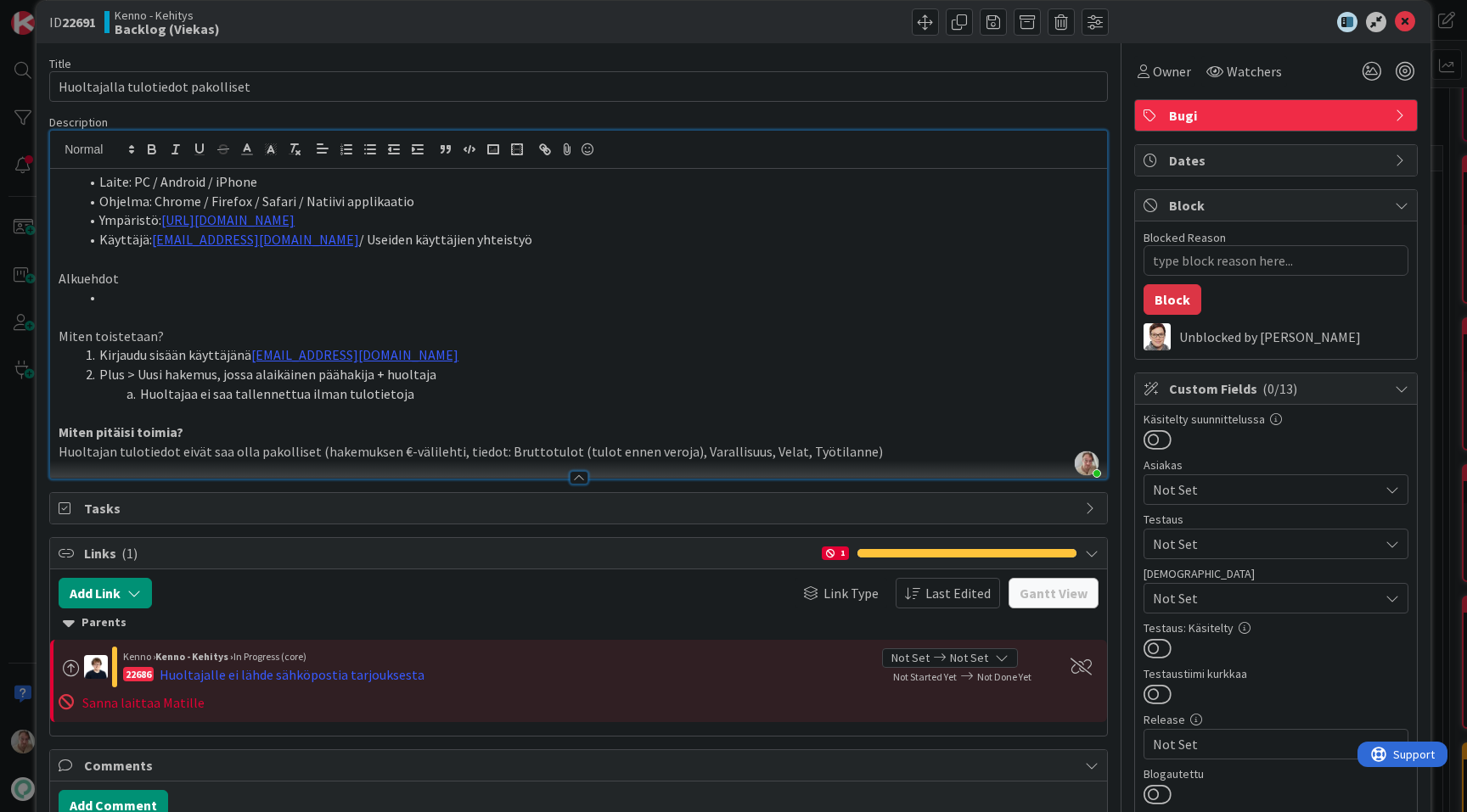
scroll to position [14, 0]
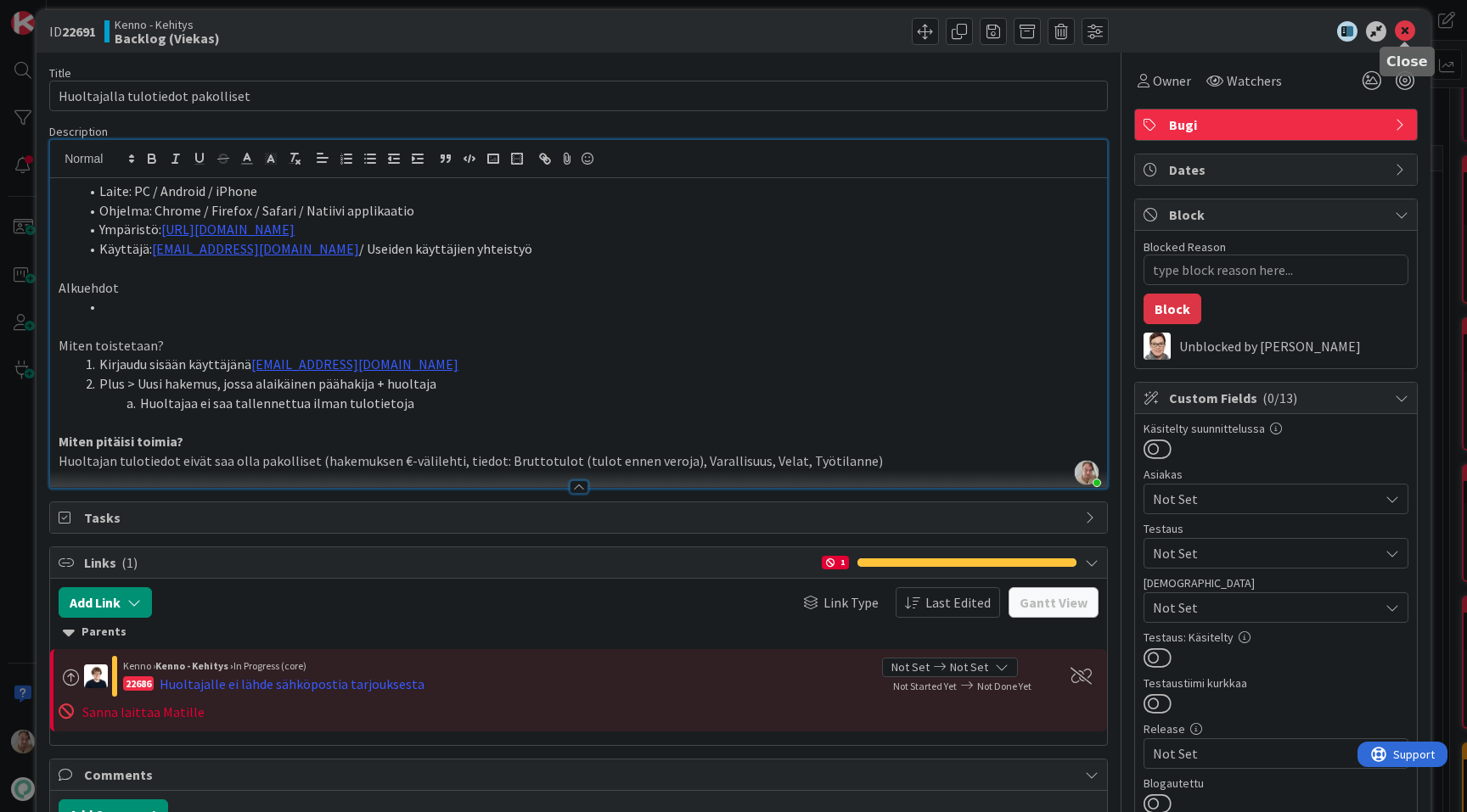
click at [1403, 34] on icon at bounding box center [1405, 32] width 21 height 21
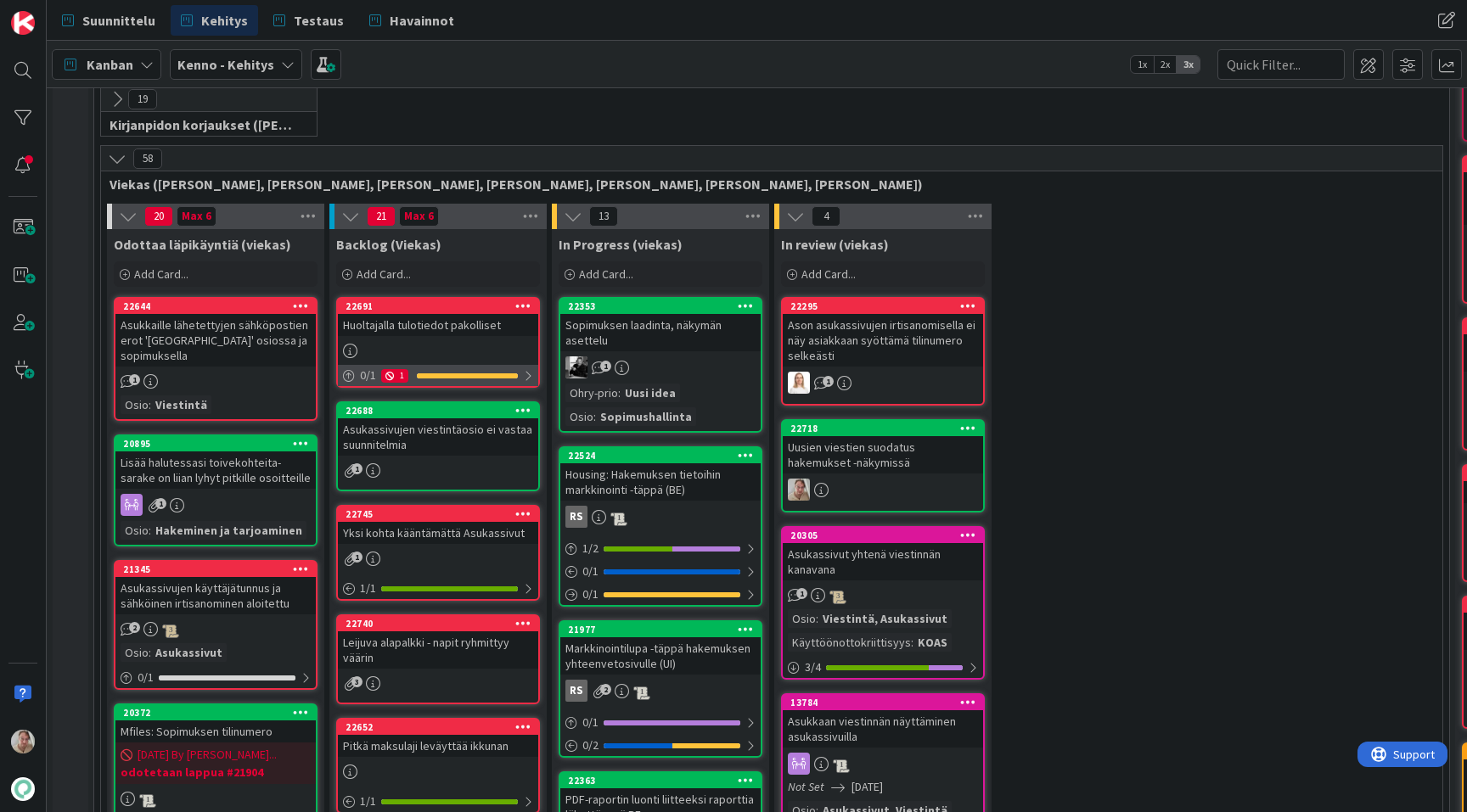
click at [392, 375] on icon at bounding box center [389, 376] width 9 height 9
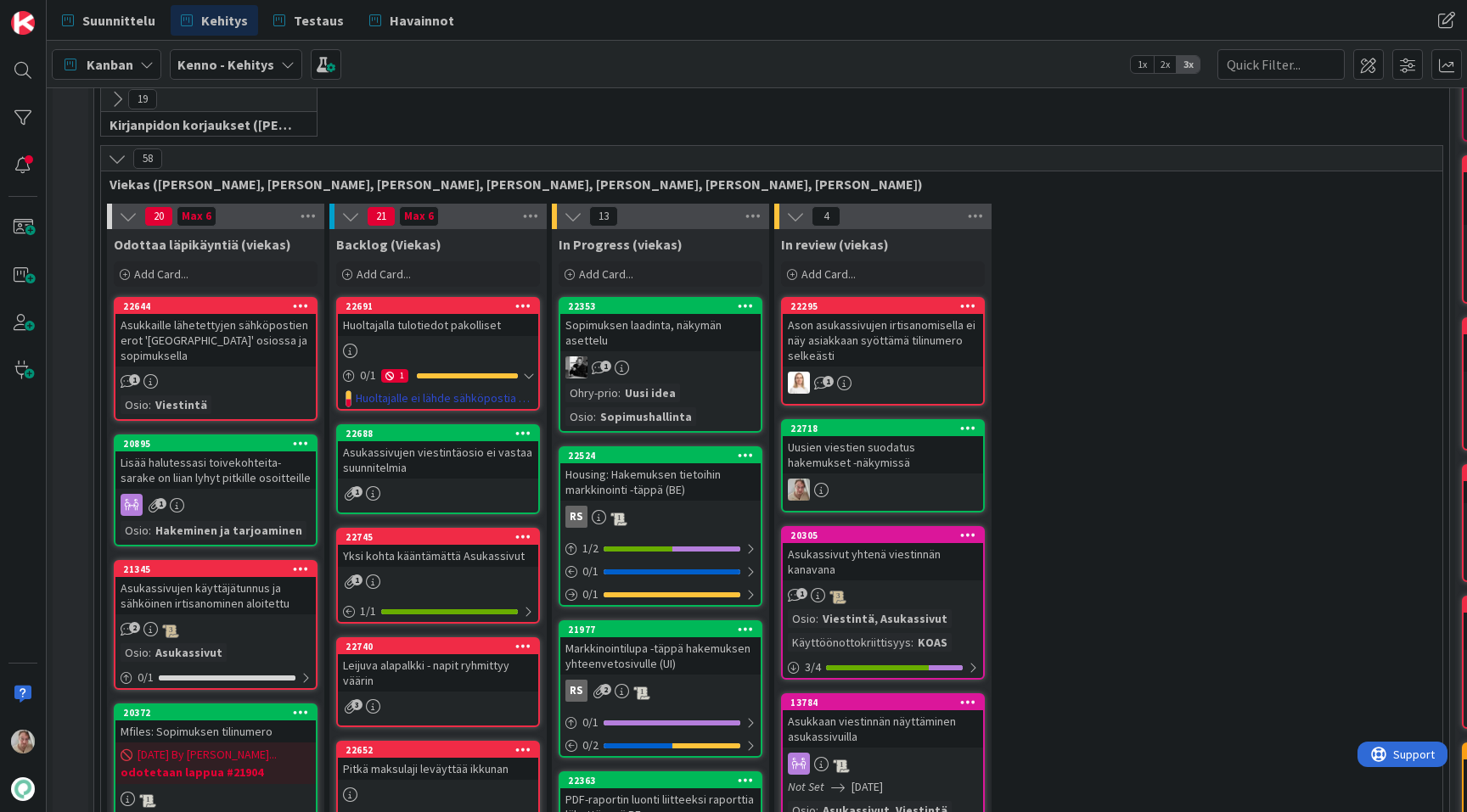
click at [406, 347] on div at bounding box center [437, 351] width 200 height 19
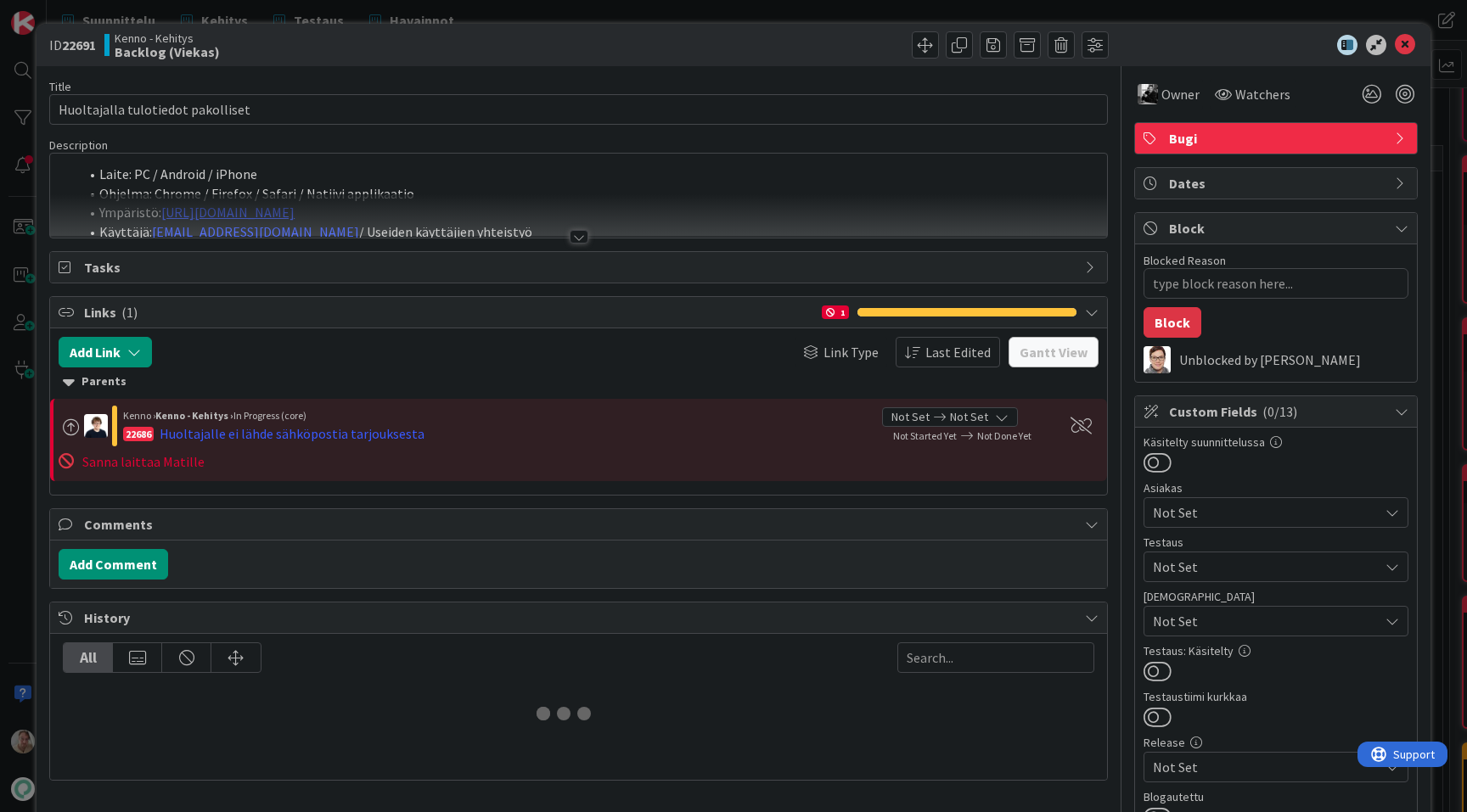
type textarea "x"
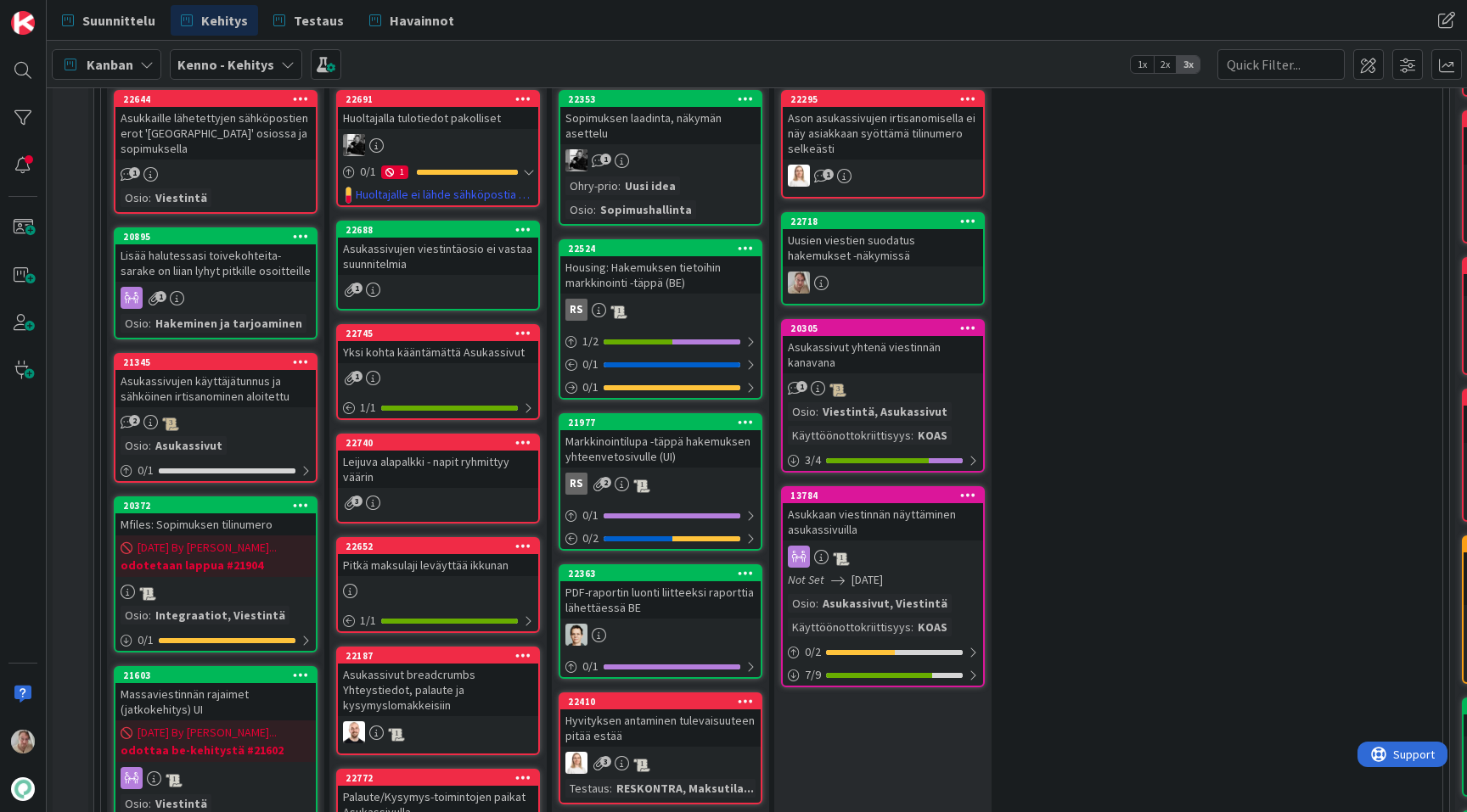
scroll to position [570, 0]
